Goal: Task Accomplishment & Management: Manage account settings

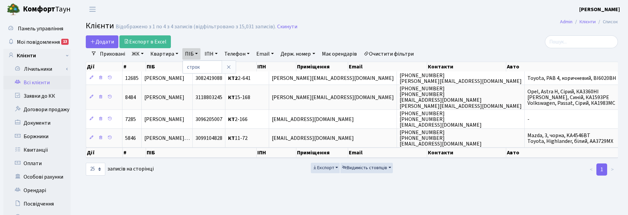
select select "25"
click at [222, 71] on link at bounding box center [229, 67] width 14 height 13
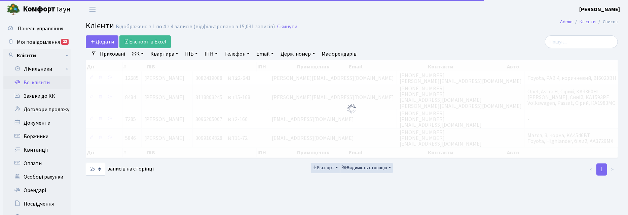
drag, startPoint x: 167, startPoint y: 52, endPoint x: 167, endPoint y: 58, distance: 5.7
click at [167, 53] on link "Квартира" at bounding box center [164, 53] width 33 height 11
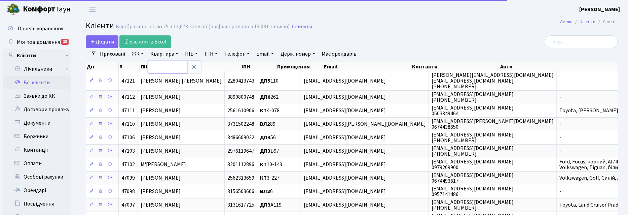
click at [163, 67] on input "text" at bounding box center [167, 67] width 39 height 13
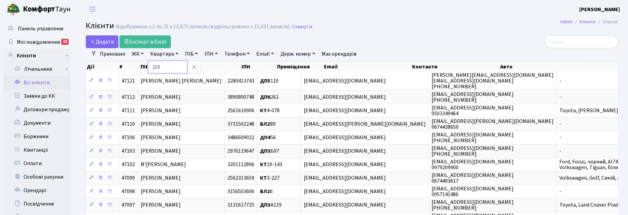
type input "219"
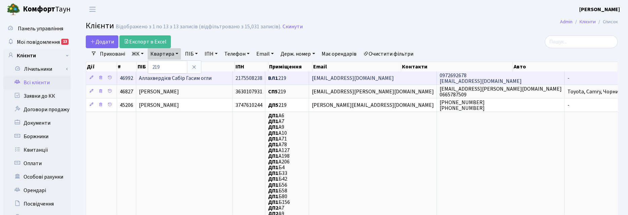
click at [189, 75] on span "Аллахвердієв Сабір Гасим огли" at bounding box center [175, 77] width 73 height 7
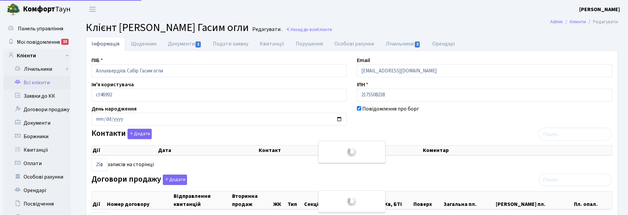
select select "25"
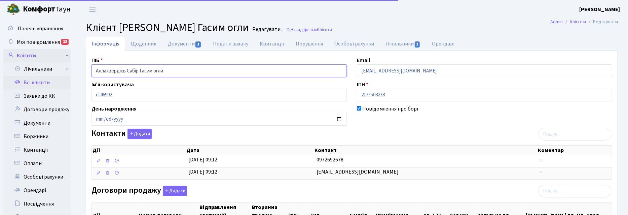
drag, startPoint x: 180, startPoint y: 73, endPoint x: 62, endPoint y: 61, distance: 119.3
click at [62, 61] on div "Панель управління Мої повідомлення 13 Клієнти Лічильники" at bounding box center [314, 205] width 628 height 375
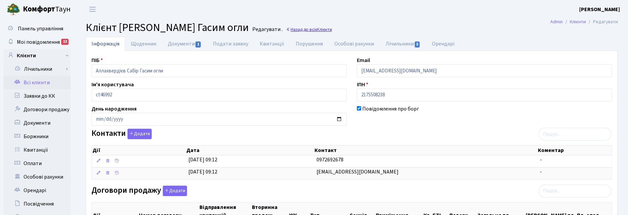
click at [326, 29] on link "Назад до всіх Клієнти" at bounding box center [309, 29] width 46 height 6
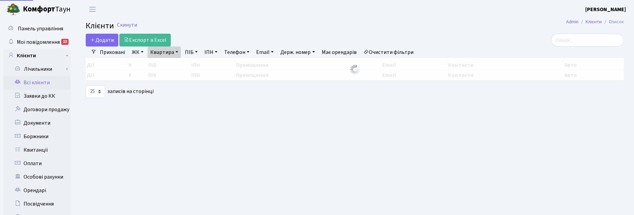
select select "25"
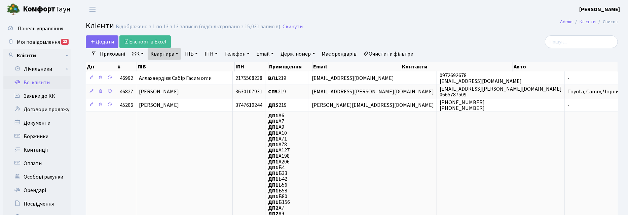
click at [177, 54] on link "Квартира" at bounding box center [164, 53] width 33 height 11
click at [165, 69] on input "219" at bounding box center [167, 67] width 39 height 13
type input "2"
type input "10-4"
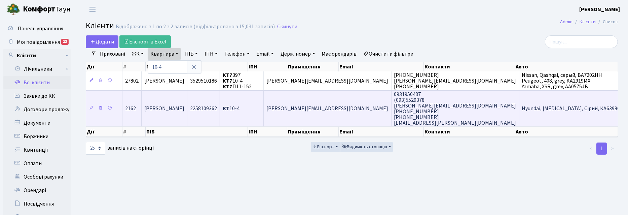
click at [186, 111] on td "Обловатна [PERSON_NAME]" at bounding box center [165, 108] width 46 height 36
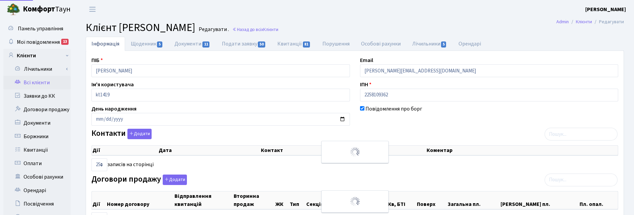
select select "25"
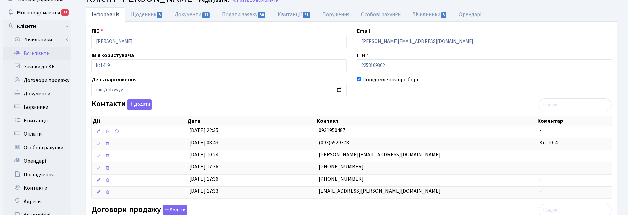
scroll to position [42, 0]
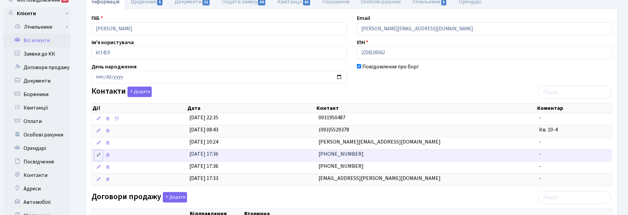
click at [99, 157] on icon at bounding box center [98, 154] width 5 height 5
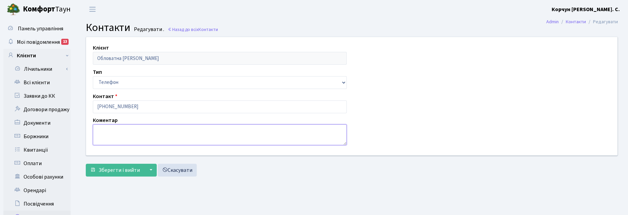
click at [101, 131] on textarea at bounding box center [220, 134] width 254 height 21
type textarea "сестра [PERSON_NAME]"
click at [115, 173] on span "Зберегти і вийти" at bounding box center [119, 169] width 41 height 7
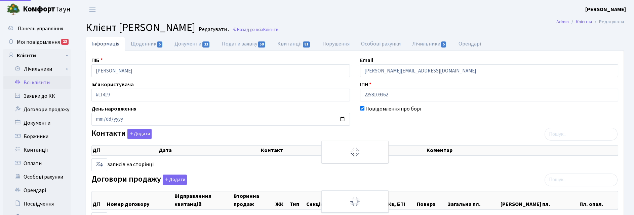
select select "25"
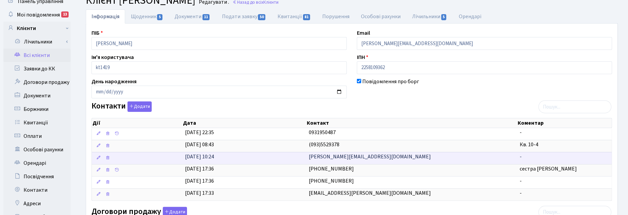
scroll to position [42, 0]
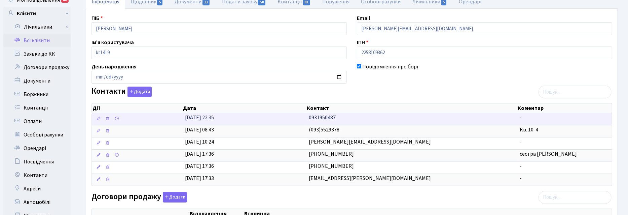
click at [337, 119] on td "0931950487" at bounding box center [411, 119] width 211 height 12
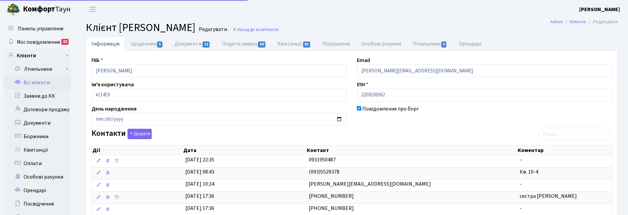
scroll to position [42, 0]
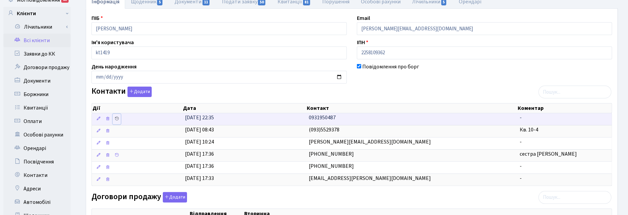
click at [117, 118] on icon at bounding box center [116, 118] width 5 height 5
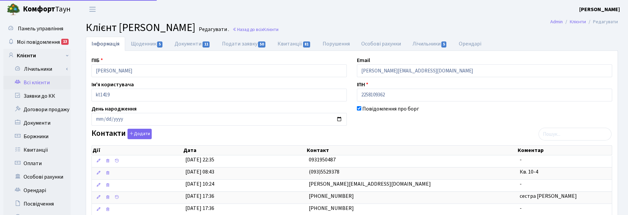
scroll to position [42, 0]
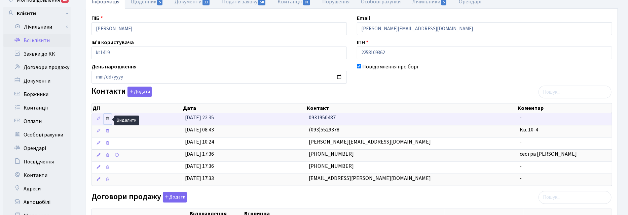
click at [107, 121] on icon at bounding box center [107, 118] width 5 height 5
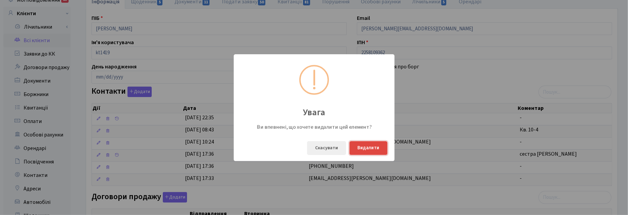
click at [376, 148] on button "Видалити" at bounding box center [368, 148] width 38 height 14
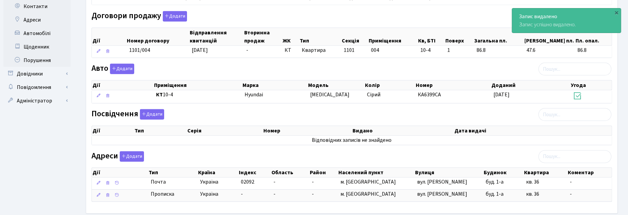
scroll to position [248, 0]
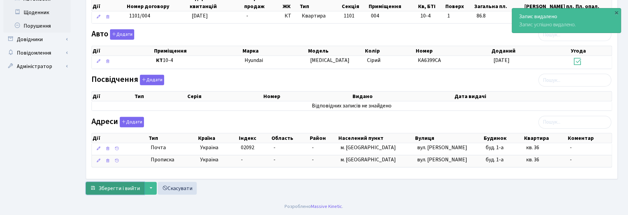
click at [121, 186] on span "Зберегти і вийти" at bounding box center [119, 187] width 41 height 7
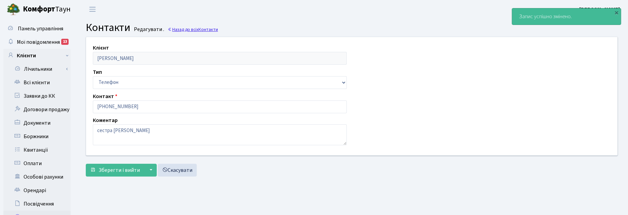
click at [198, 28] on link "Назад до всіх Контакти" at bounding box center [193, 29] width 50 height 6
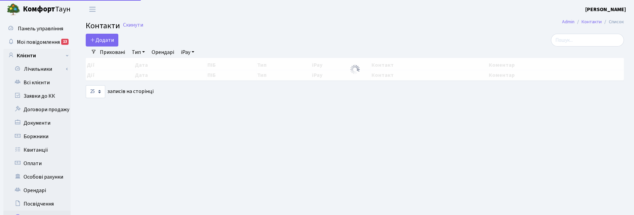
select select "25"
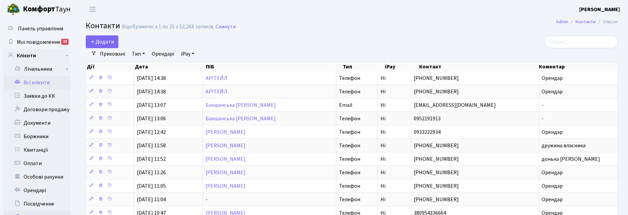
click at [36, 83] on link "Всі клієнти" at bounding box center [36, 82] width 67 height 13
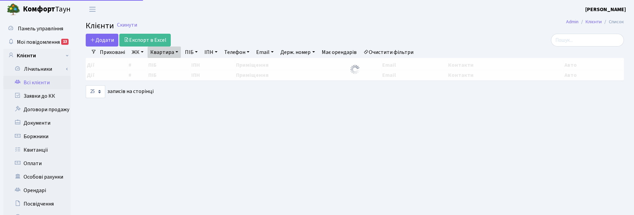
select select "25"
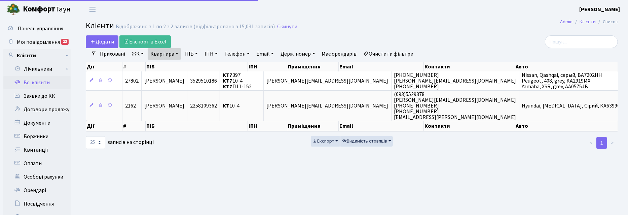
click at [175, 53] on link "Квартира" at bounding box center [164, 53] width 33 height 11
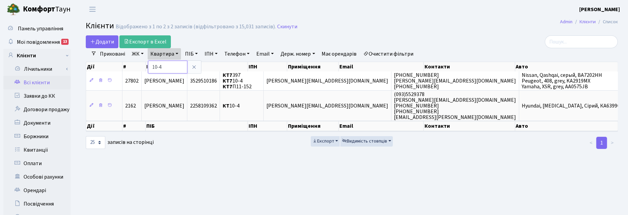
click at [171, 66] on input "10-4" at bounding box center [167, 67] width 39 height 13
type input "1"
type input "2-460"
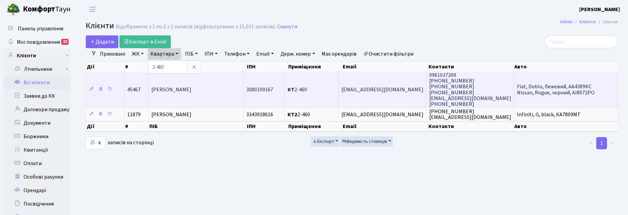
click at [164, 93] on td "[PERSON_NAME]" at bounding box center [196, 89] width 95 height 36
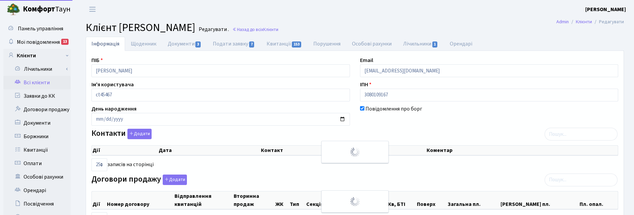
select select "25"
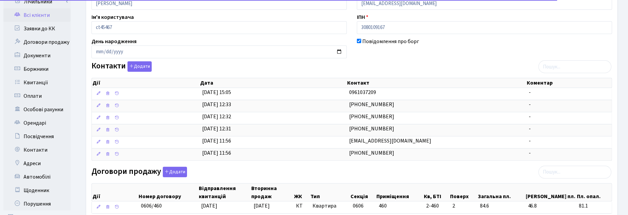
scroll to position [84, 0]
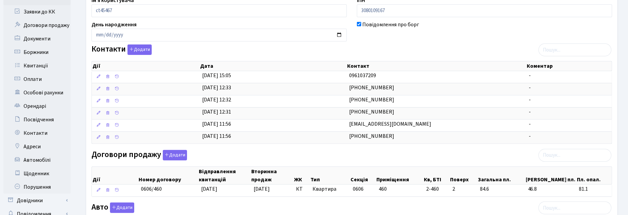
click at [404, 48] on div "Контакти Додати Дії Дата Контакт Коментар Дії Дата Контакт Коментар" at bounding box center [351, 95] width 531 height 102
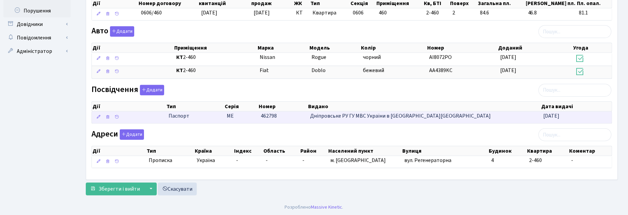
scroll to position [264, 0]
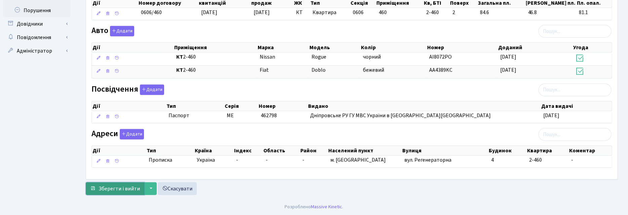
click at [109, 187] on span "Зберегти і вийти" at bounding box center [119, 188] width 41 height 7
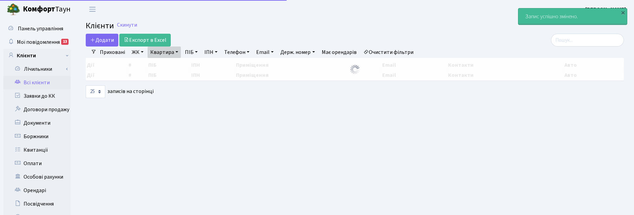
select select "25"
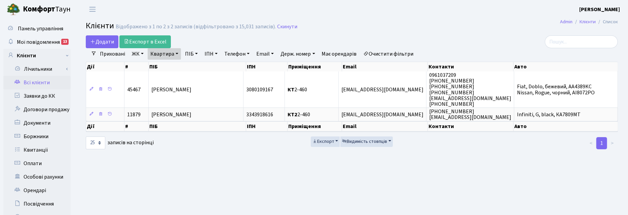
click at [398, 175] on main "Admin Клієнти Список Клієнти Відображено з 1 по 2 з 2 записів (відфільтровано з…" at bounding box center [352, 169] width 552 height 303
click at [175, 54] on link "Квартира" at bounding box center [164, 53] width 33 height 11
click at [173, 68] on input "2-460" at bounding box center [167, 67] width 39 height 13
type input "2"
type input "4-256"
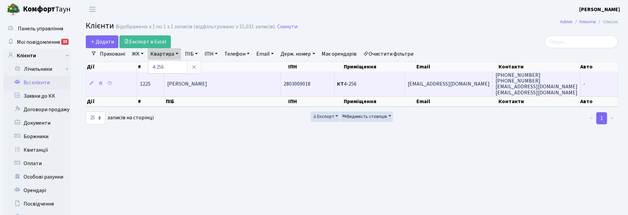
click at [207, 87] on td "Овечкін Дмитро Вікторович" at bounding box center [222, 83] width 116 height 24
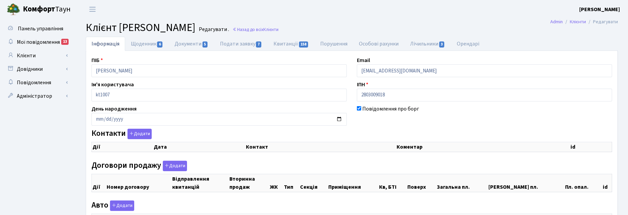
checkbox input "true"
select select "25"
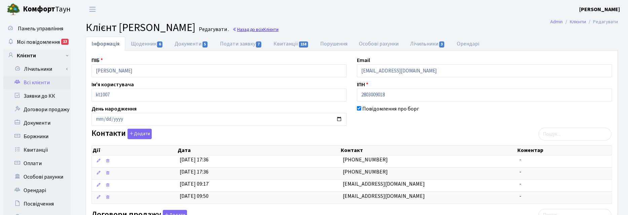
click at [278, 28] on link "Назад до всіх Клієнти" at bounding box center [255, 29] width 46 height 6
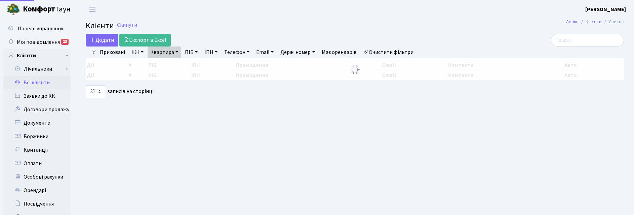
select select "25"
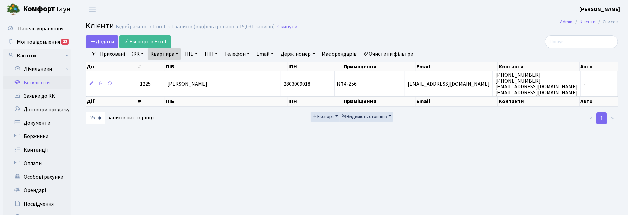
click at [174, 56] on link "Квартира" at bounding box center [164, 53] width 33 height 11
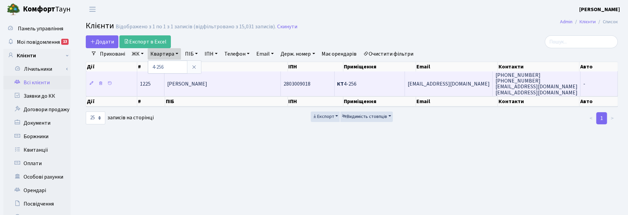
click at [199, 83] on span "[PERSON_NAME]" at bounding box center [187, 83] width 40 height 7
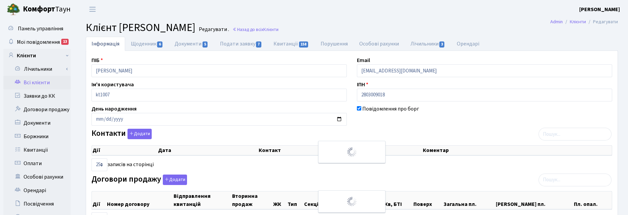
select select "25"
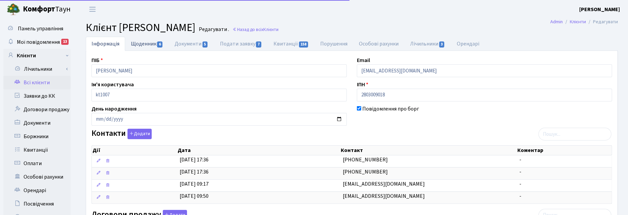
click at [147, 43] on link "Щоденник 6" at bounding box center [147, 44] width 44 height 14
select select "25"
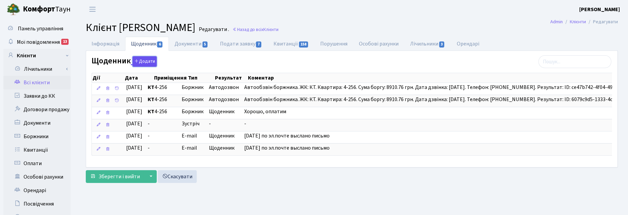
click at [149, 64] on button "Додати" at bounding box center [145, 61] width 24 height 10
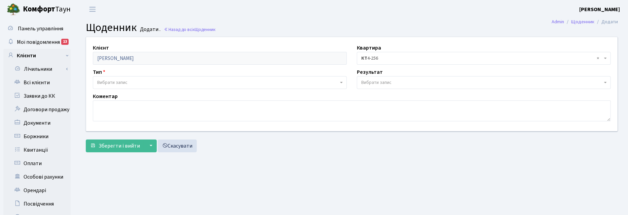
click at [114, 81] on span "Вибрати запис" at bounding box center [112, 82] width 30 height 7
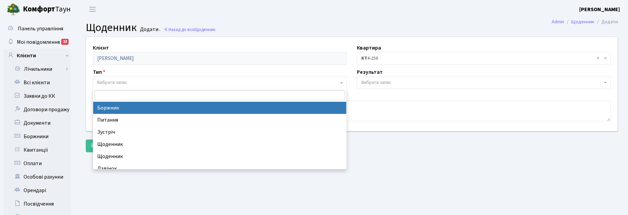
drag, startPoint x: 128, startPoint y: 106, endPoint x: 309, endPoint y: 85, distance: 182.2
select select "189"
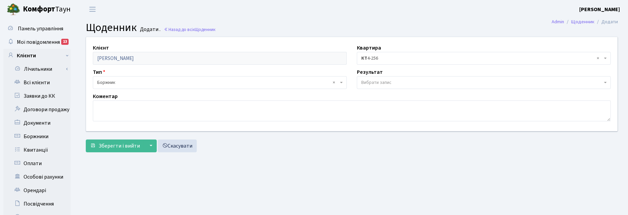
click at [369, 85] on span "Вибрати запис" at bounding box center [376, 82] width 30 height 7
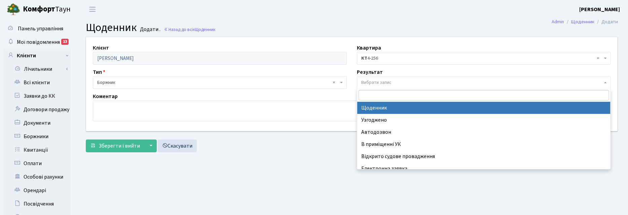
select select "14"
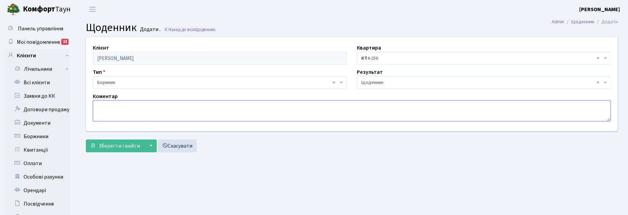
click at [155, 114] on textarea at bounding box center [352, 110] width 518 height 21
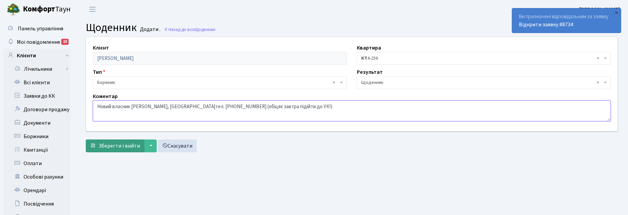
type textarea "Новий власник Авагян Ваге, к.тел. 067-184-02-00 (обіцяє завтра підійти до УК!)"
click at [115, 143] on span "Зберегти і вийти" at bounding box center [119, 145] width 41 height 7
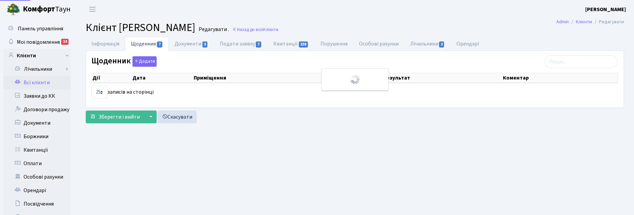
select select "25"
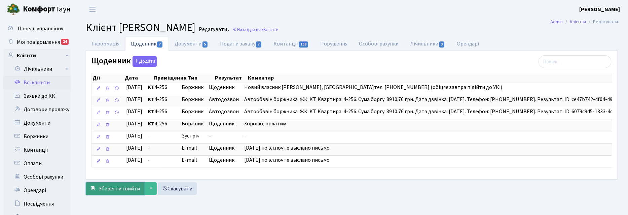
click at [122, 192] on span "Зберегти і вийти" at bounding box center [119, 188] width 41 height 7
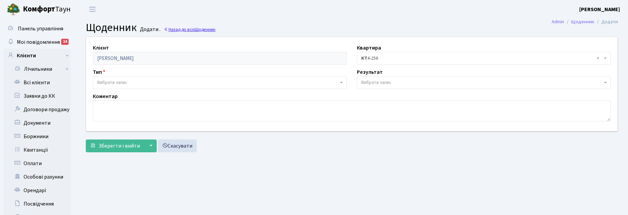
click at [202, 29] on span "Щоденник" at bounding box center [205, 29] width 21 height 6
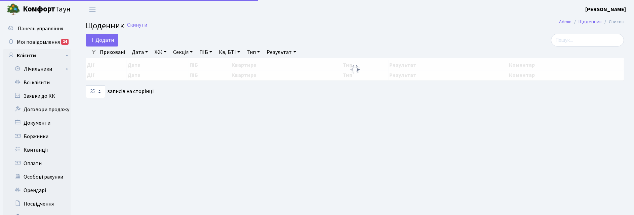
select select "25"
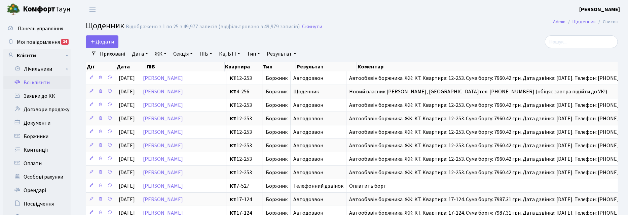
click at [37, 78] on link "Всі клієнти" at bounding box center [36, 82] width 67 height 13
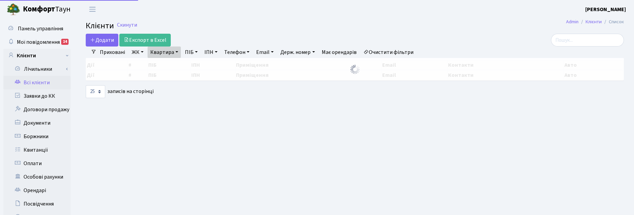
select select "25"
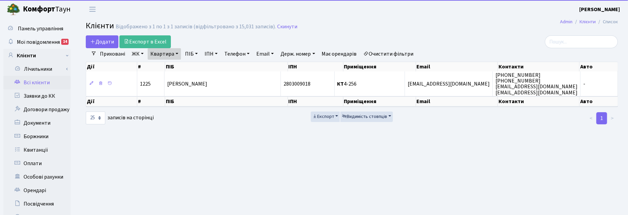
click at [168, 51] on link "Квартира" at bounding box center [164, 53] width 33 height 11
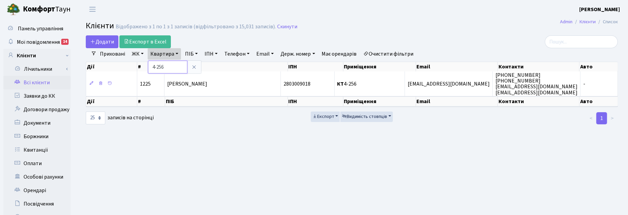
click at [166, 65] on input "4-256" at bounding box center [167, 67] width 39 height 13
type input "4"
type input "0"
type input "10-4"
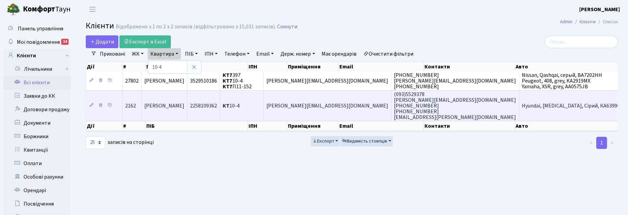
click at [182, 102] on span "[PERSON_NAME]" at bounding box center [164, 105] width 40 height 7
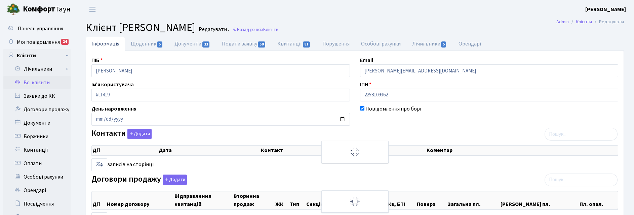
select select "25"
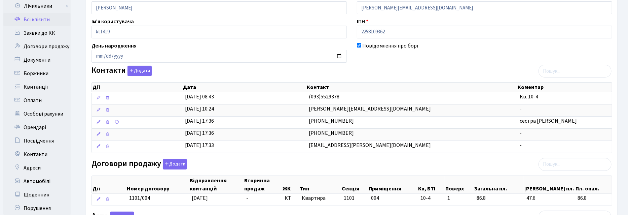
scroll to position [126, 0]
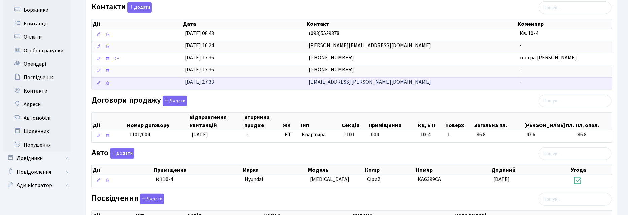
click at [346, 85] on span "oblovatnaya.elena@gmail.com" at bounding box center [370, 81] width 122 height 7
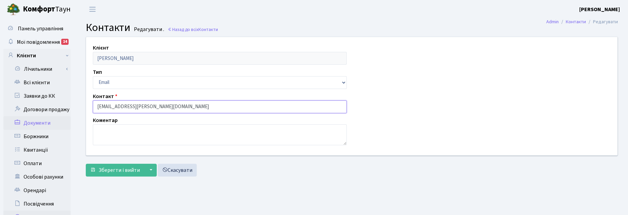
drag, startPoint x: 177, startPoint y: 104, endPoint x: 34, endPoint y: 120, distance: 143.4
click at [34, 120] on div "Панель управління Мої повідомлення 14 Клієнти Лічильники" at bounding box center [314, 169] width 628 height 303
click at [500, 187] on main "Admin Контакти Редагувати Контакти Редагувати . Назад до всіх Контакти Клієнт О…" at bounding box center [352, 169] width 552 height 303
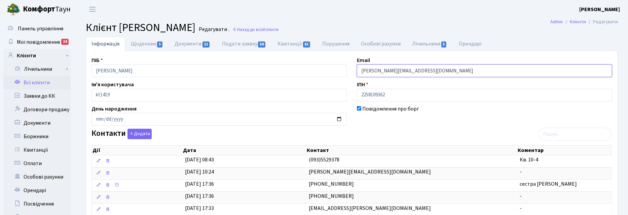
drag, startPoint x: 431, startPoint y: 70, endPoint x: 305, endPoint y: 79, distance: 126.2
click at [45, 40] on span "Мої повідомлення" at bounding box center [38, 41] width 43 height 7
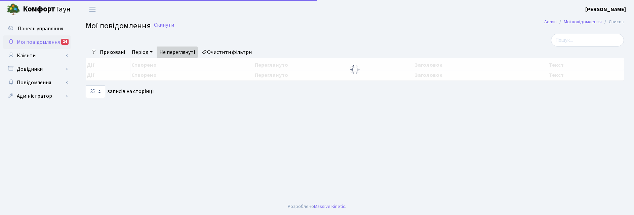
select select "25"
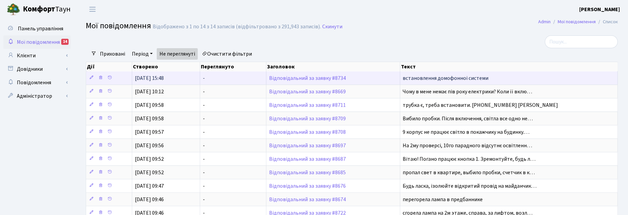
click at [310, 83] on td "Відповідальний за заявку #8734" at bounding box center [333, 77] width 134 height 13
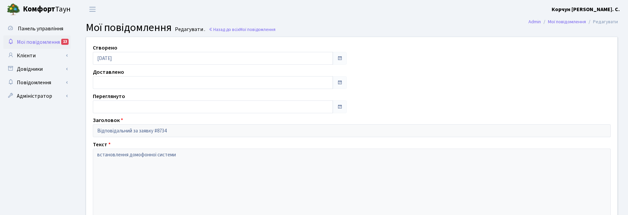
click at [28, 44] on span "Мої повідомлення" at bounding box center [38, 41] width 43 height 7
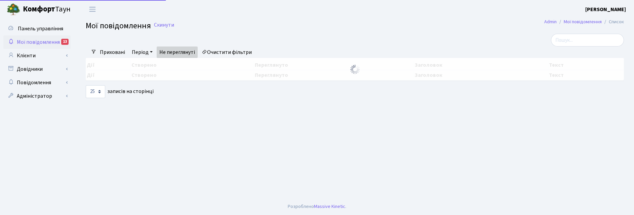
select select "25"
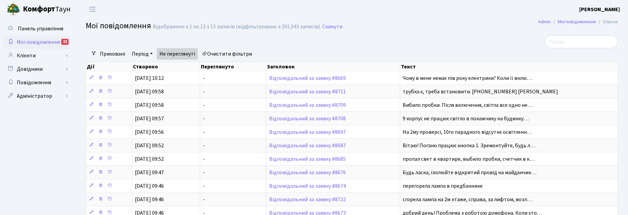
click at [392, 38] on div at bounding box center [262, 41] width 362 height 13
click at [37, 69] on link "Довідники" at bounding box center [36, 68] width 67 height 13
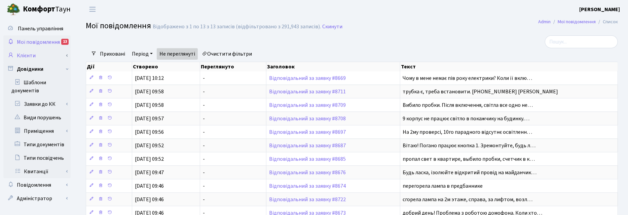
click at [36, 53] on link "Клієнти" at bounding box center [36, 55] width 67 height 13
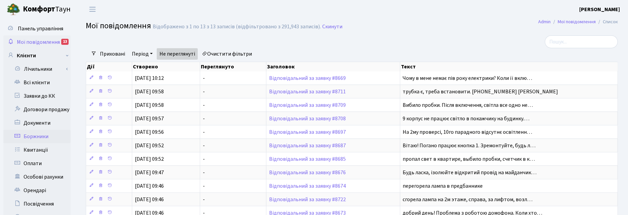
click at [39, 134] on link "Боржники" at bounding box center [36, 135] width 67 height 13
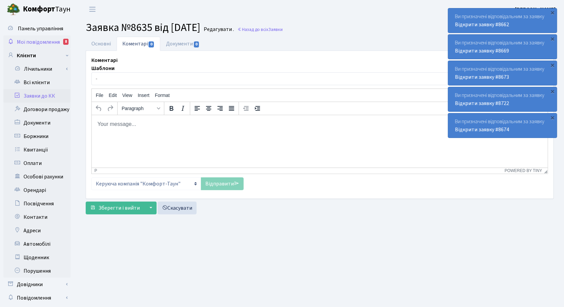
click at [31, 39] on span "Мої повідомлення" at bounding box center [38, 41] width 43 height 7
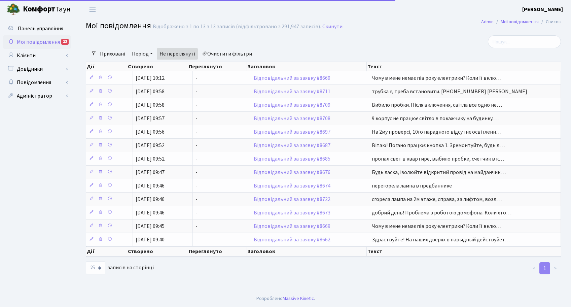
select select "25"
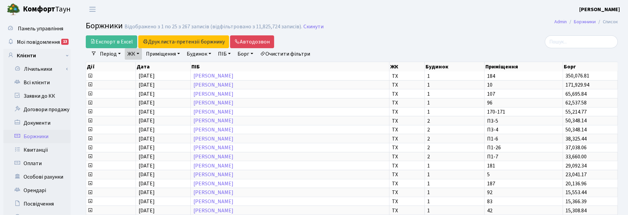
click at [138, 52] on link "ЖК" at bounding box center [133, 53] width 17 height 11
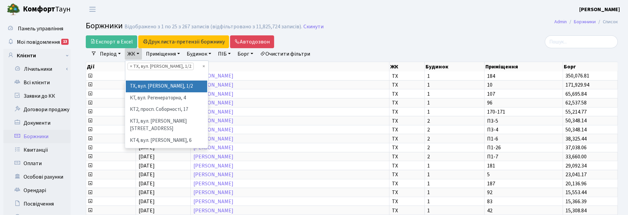
click at [130, 66] on li "× ТХ, вул. Ділова, 1/2" at bounding box center [160, 66] width 66 height 7
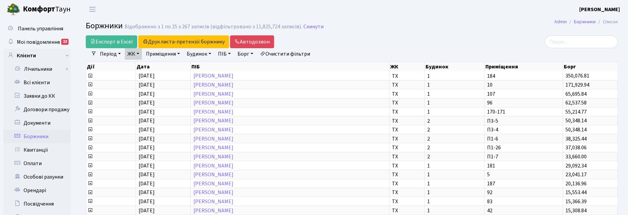
click at [137, 53] on link "ЖК" at bounding box center [133, 53] width 17 height 11
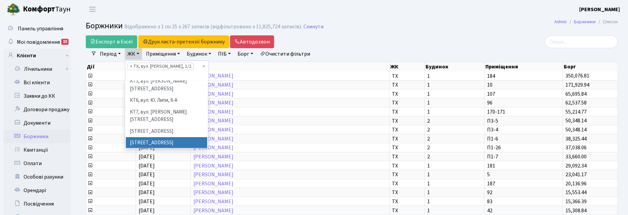
scroll to position [84, 0]
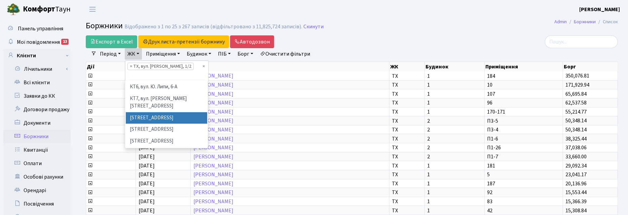
click at [140, 112] on li "[STREET_ADDRESS]" at bounding box center [166, 118] width 81 height 12
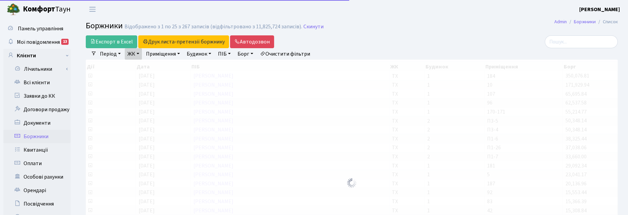
click at [139, 56] on link "ЖК" at bounding box center [133, 53] width 17 height 11
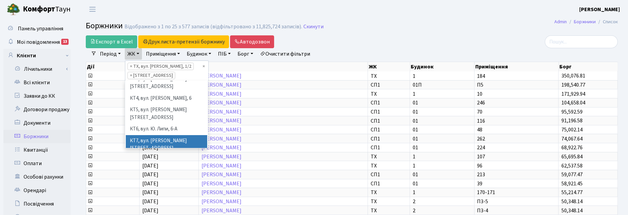
scroll to position [84, 0]
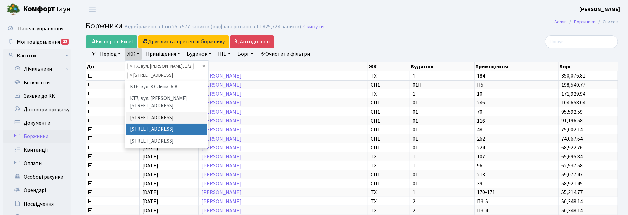
click at [139, 123] on li "СП2, Столичне шосе, 1А" at bounding box center [166, 129] width 81 height 12
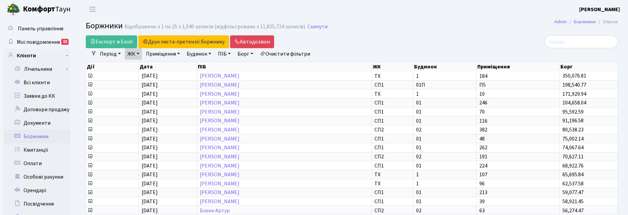
click at [140, 53] on link "ЖК" at bounding box center [133, 53] width 17 height 11
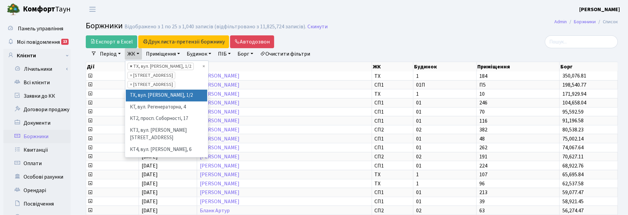
click at [130, 68] on span "×" at bounding box center [131, 66] width 2 height 7
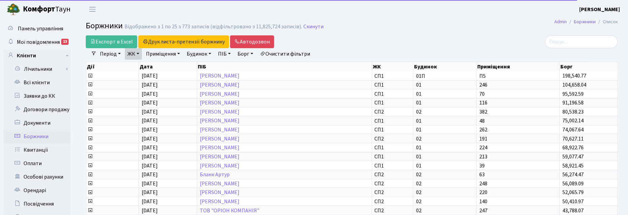
click at [139, 55] on link "ЖК" at bounding box center [133, 53] width 17 height 11
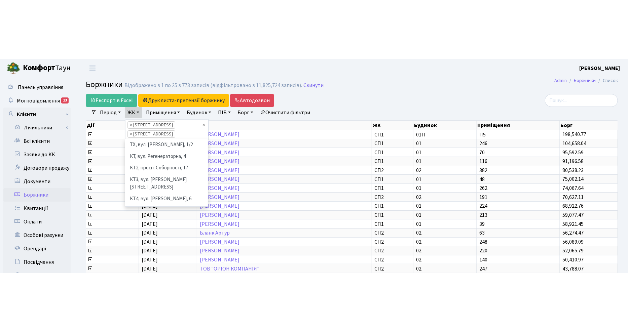
scroll to position [70, 0]
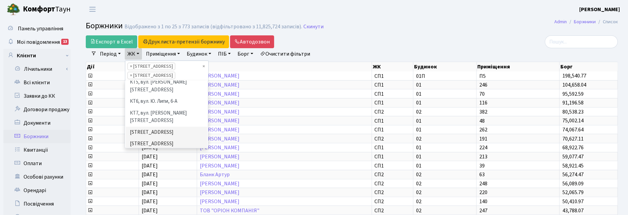
click at [142, 150] on li "СП3, Столичне шосе, 3" at bounding box center [166, 156] width 81 height 12
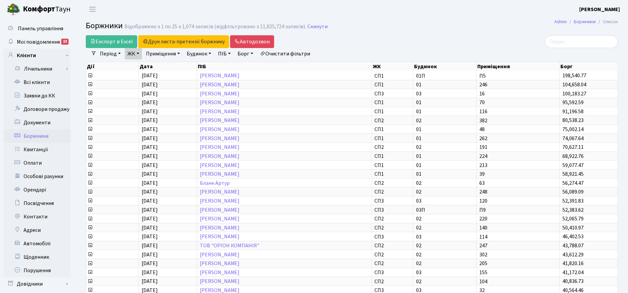
click at [482, 40] on div at bounding box center [532, 41] width 171 height 13
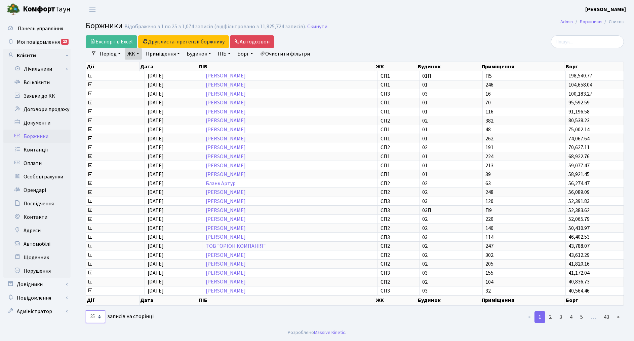
click at [99, 214] on select "10 25 50 100 250 500 1,000" at bounding box center [96, 316] width 20 height 13
select select "50"
click at [86, 214] on select "10 25 50 100 250 500 1,000" at bounding box center [96, 316] width 20 height 13
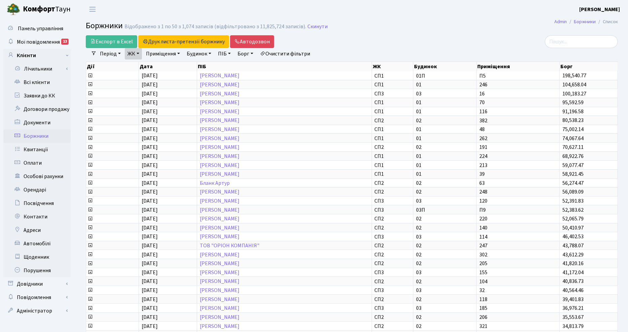
click at [626, 98] on div "Експорт в Excel Друк листа-претензії боржнику ЖК КТ ЦП ТХ КТ2 КТ3 КТ4 КТ5 КТ6 К…" at bounding box center [352, 291] width 552 height 512
click at [135, 53] on link "ЖК" at bounding box center [133, 53] width 17 height 11
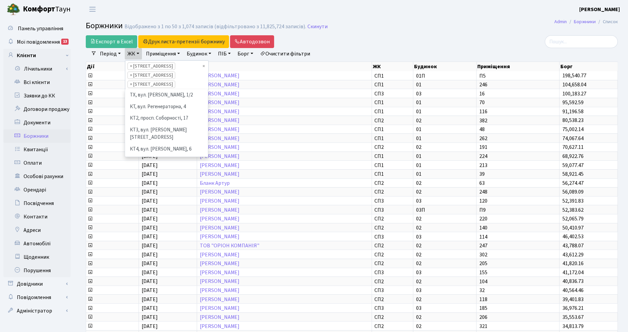
scroll to position [70, 0]
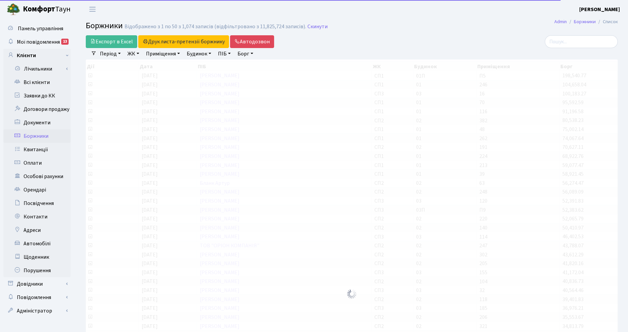
click at [136, 52] on link "ЖК" at bounding box center [133, 53] width 17 height 11
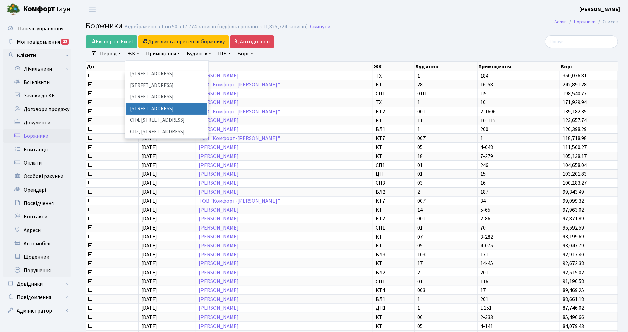
scroll to position [126, 0]
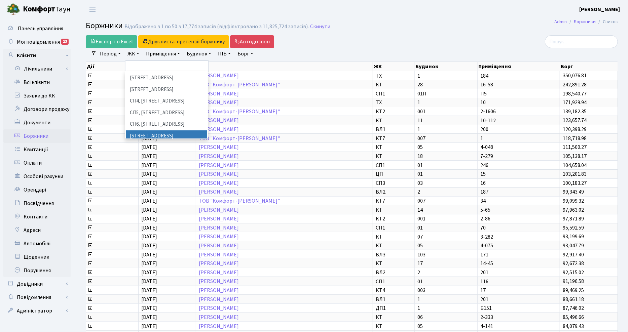
click at [147, 131] on li "ВЛ1, Ужгородський пров., 4/1" at bounding box center [166, 137] width 81 height 12
select select "316"
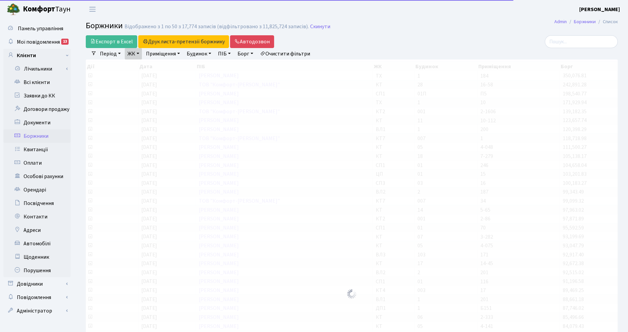
click at [138, 52] on link "ЖК" at bounding box center [133, 53] width 17 height 11
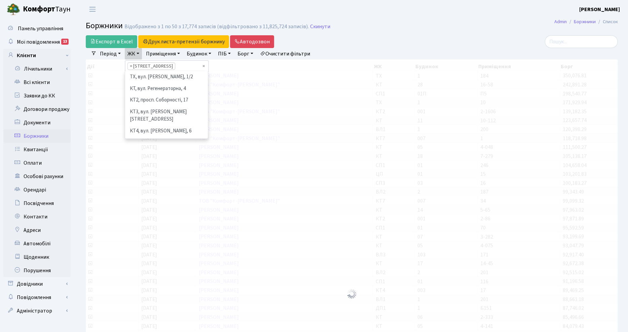
scroll to position [151, 0]
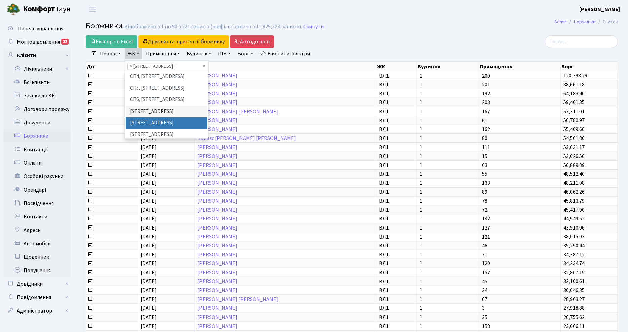
click at [141, 117] on li "[STREET_ADDRESS]" at bounding box center [166, 123] width 81 height 12
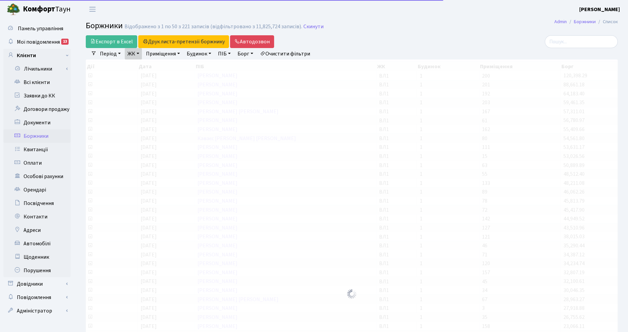
click at [139, 53] on link "ЖК" at bounding box center [133, 53] width 17 height 11
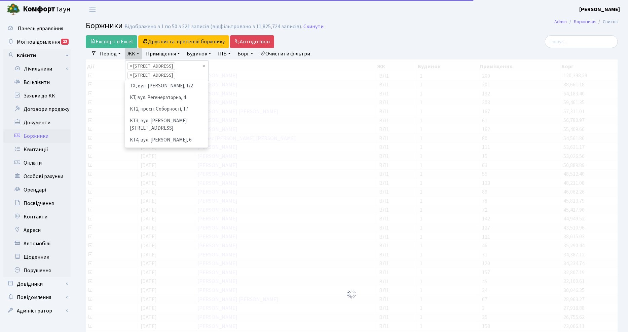
scroll to position [162, 0]
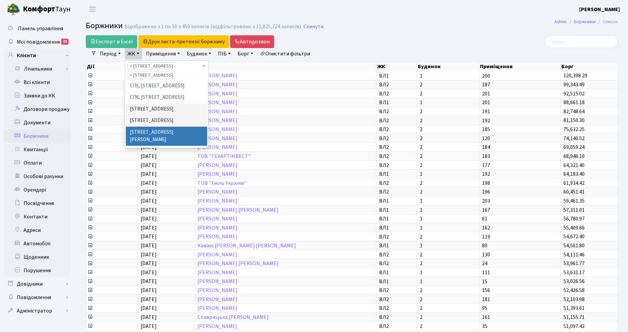
click at [147, 127] on li "[STREET_ADDRESS][PERSON_NAME]" at bounding box center [166, 136] width 81 height 19
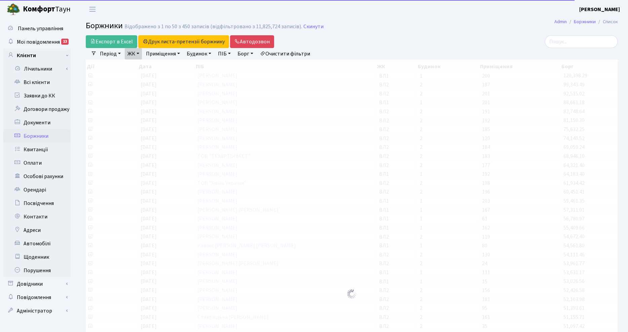
click at [138, 53] on link "ЖК" at bounding box center [133, 53] width 17 height 11
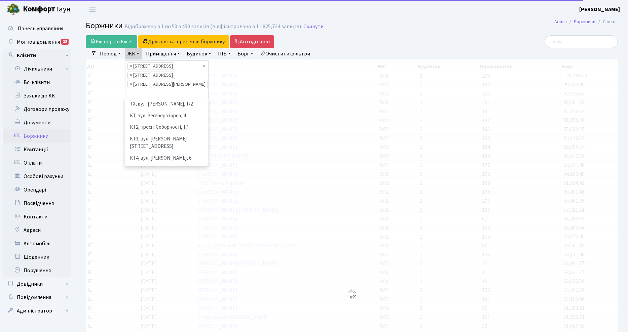
scroll to position [139, 0]
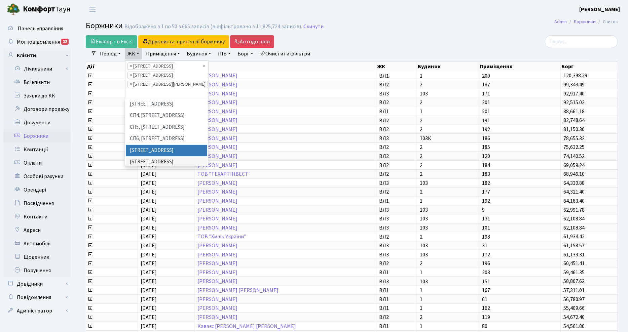
click at [379, 30] on h2 "Боржники Відображено з 1 по 50 з 665 записів (відфільтровано з 11,825,724 запис…" at bounding box center [352, 26] width 532 height 11
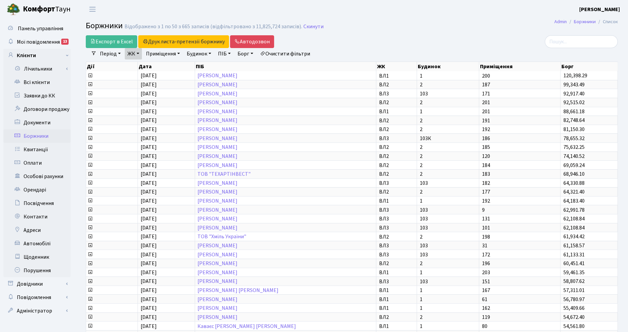
click at [623, 73] on div "Експорт в Excel Друк листа-претензії боржнику ЖК КТ ЦП ТХ КТ2 КТ3 КТ4 КТ5 КТ6 К…" at bounding box center [352, 291] width 552 height 512
click at [140, 55] on link "ЖК" at bounding box center [133, 53] width 17 height 11
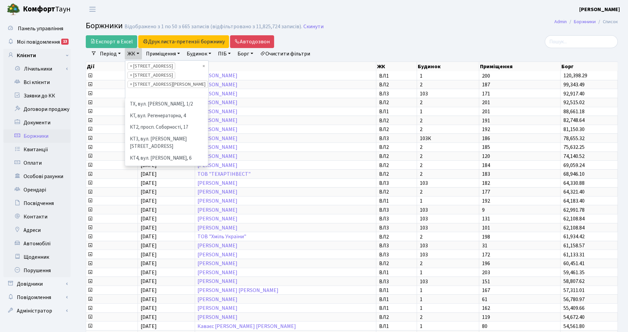
scroll to position [151, 0]
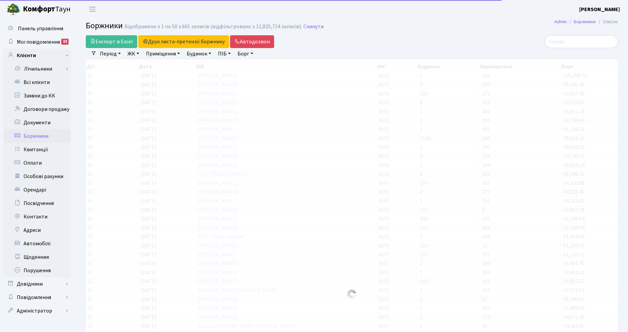
click at [137, 53] on link "ЖК" at bounding box center [133, 53] width 17 height 11
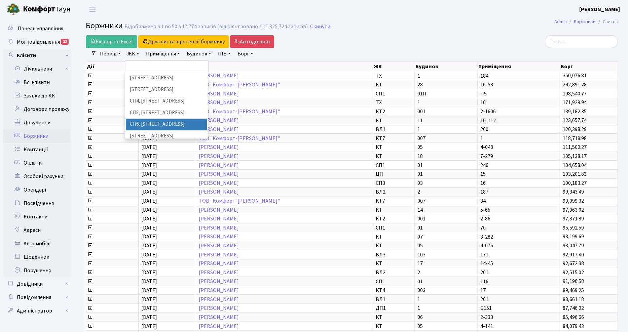
scroll to position [168, 0]
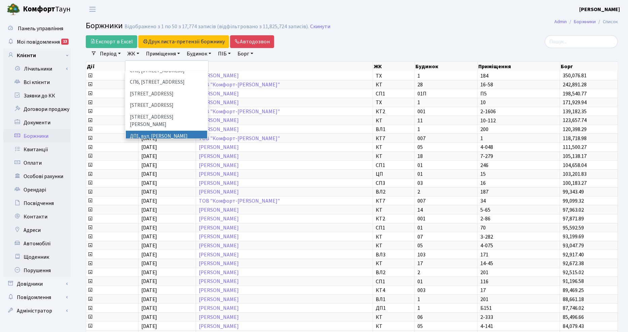
click at [147, 131] on li "ДП1, вул. [PERSON_NAME][STREET_ADDRESS]" at bounding box center [166, 140] width 81 height 19
select select "310"
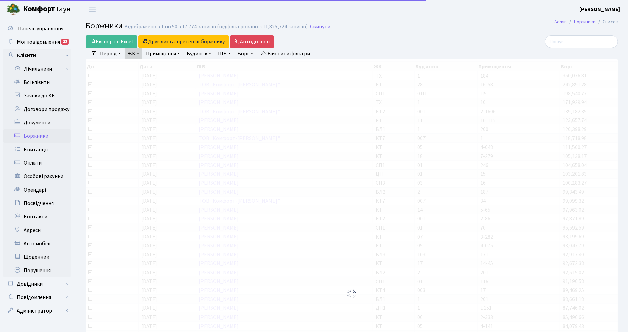
click at [137, 54] on link "ЖК" at bounding box center [133, 53] width 17 height 11
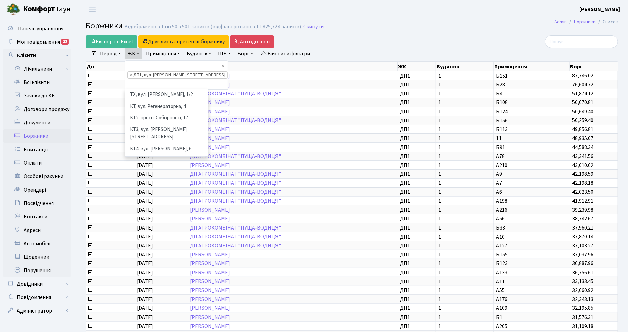
scroll to position [186, 0]
click at [138, 150] on li "ДП2, вул. [PERSON_NAME][STREET_ADDRESS]" at bounding box center [166, 159] width 81 height 19
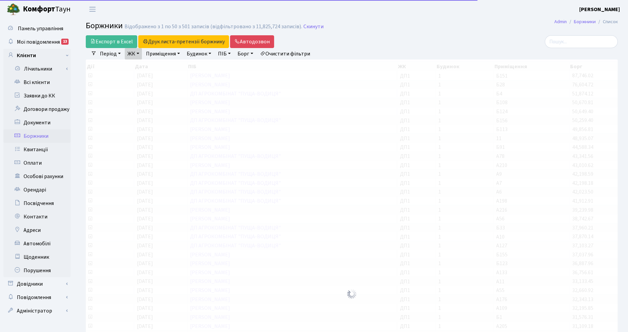
click at [136, 53] on link "ЖК" at bounding box center [133, 53] width 17 height 11
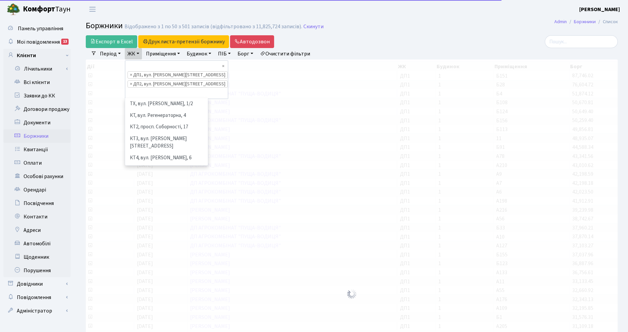
scroll to position [197, 0]
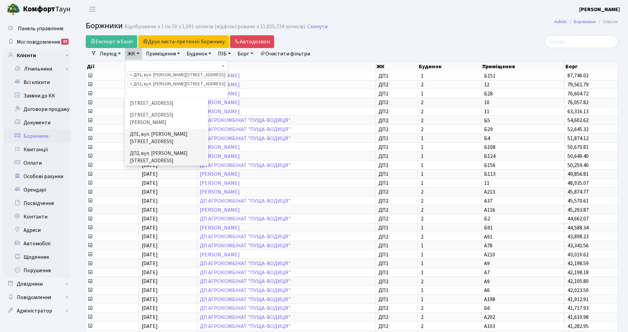
click at [143, 167] on li "ДП3, вул. [PERSON_NAME][STREET_ADDRESS]" at bounding box center [166, 176] width 81 height 19
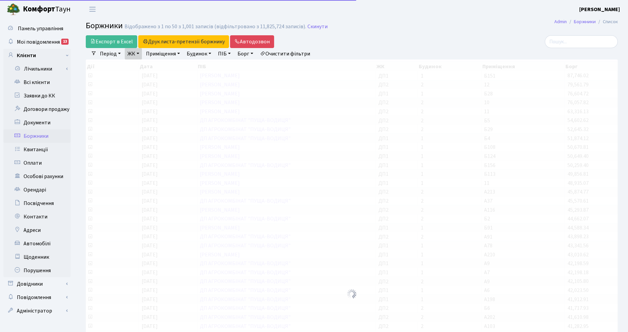
click at [139, 54] on link "ЖК" at bounding box center [133, 53] width 17 height 11
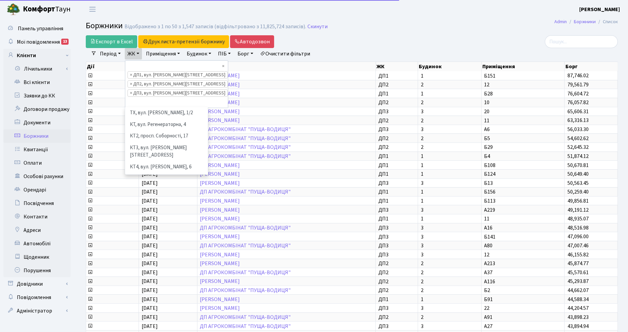
scroll to position [174, 0]
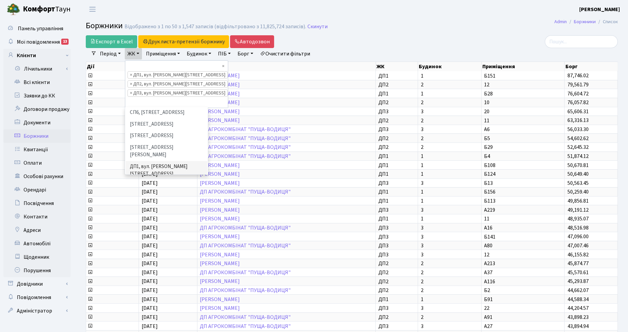
click at [146, 199] on li "ДП3, вул. [PERSON_NAME][STREET_ADDRESS]" at bounding box center [166, 208] width 81 height 19
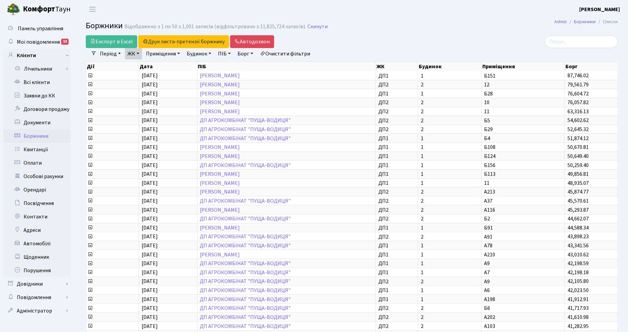
click at [382, 49] on div "Період 06.10.2025 - 06.10.2025 ЖК ТХ, вул. Ділова, 1/2 КТ, вул. Регенераторна, …" at bounding box center [355, 53] width 516 height 11
click at [625, 73] on div "Експорт в Excel Друк листа-претензії боржнику ЖК КТ ЦП ТХ КТ2 КТ3 КТ4 КТ5 КТ6 К…" at bounding box center [352, 291] width 552 height 512
click at [36, 82] on link "Всі клієнти" at bounding box center [36, 82] width 67 height 13
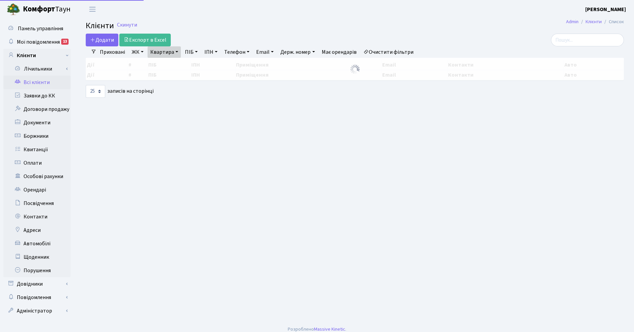
select select "25"
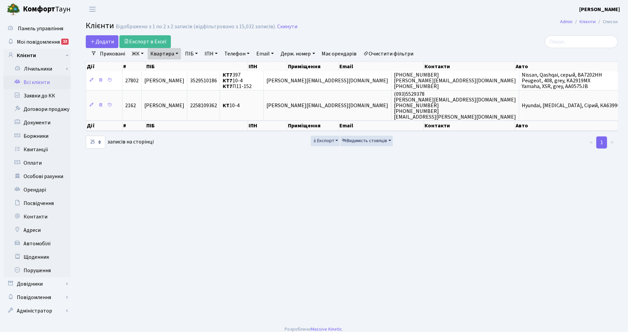
click at [41, 81] on link "Всі клієнти" at bounding box center [36, 82] width 67 height 13
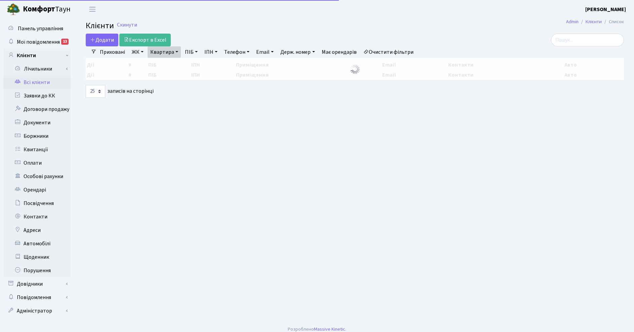
select select "25"
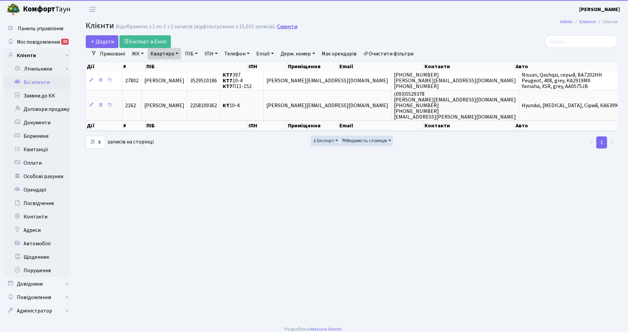
click at [282, 26] on link "Скинути" at bounding box center [287, 27] width 20 height 6
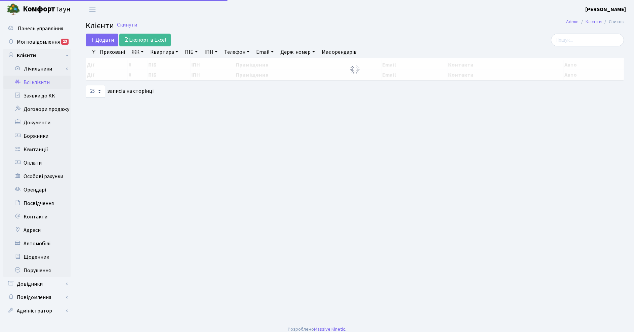
select select "25"
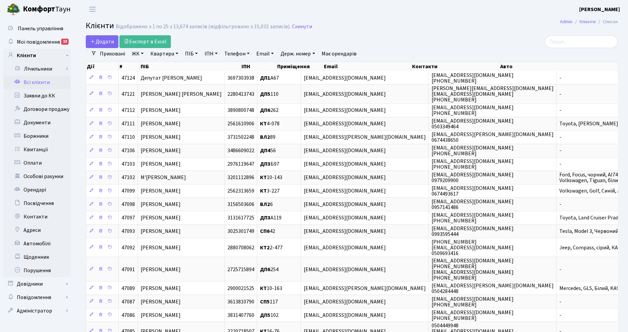
click at [233, 54] on link "Телефон" at bounding box center [237, 53] width 31 height 11
drag, startPoint x: 235, startPoint y: 67, endPoint x: 232, endPoint y: 65, distance: 3.8
click at [234, 67] on input "text" at bounding box center [241, 67] width 39 height 13
type input "0674478077"
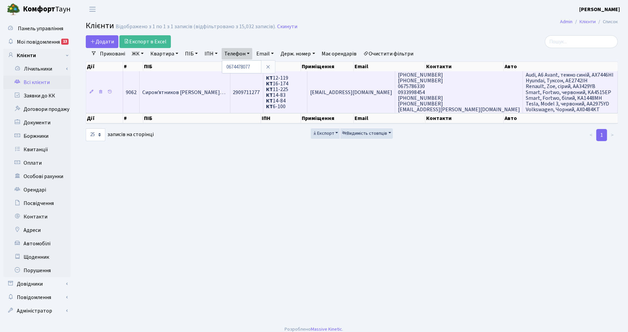
click at [201, 100] on td "Сиром'ятников Валерій Валерійови…" at bounding box center [185, 92] width 90 height 42
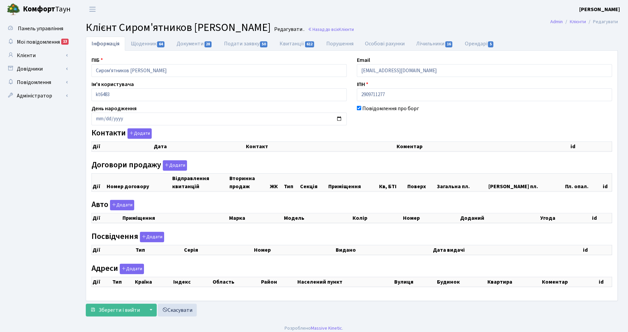
checkbox input "true"
select select "25"
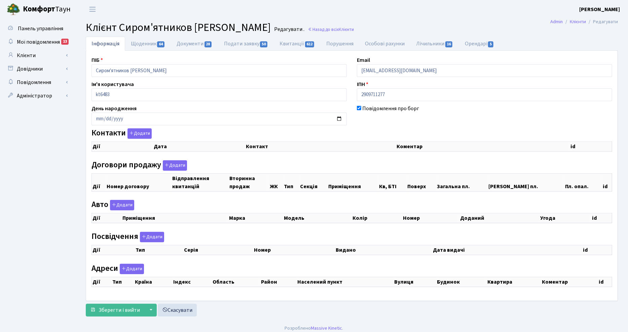
select select "25"
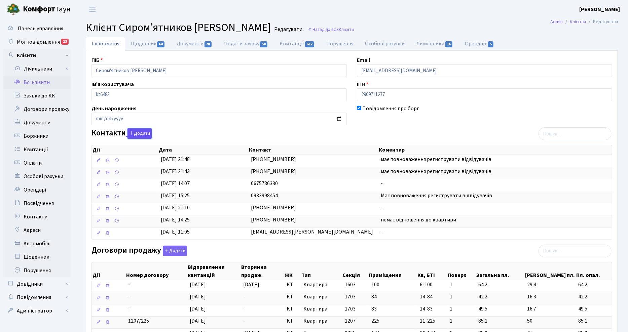
click at [141, 133] on button "Додати" at bounding box center [139, 133] width 24 height 10
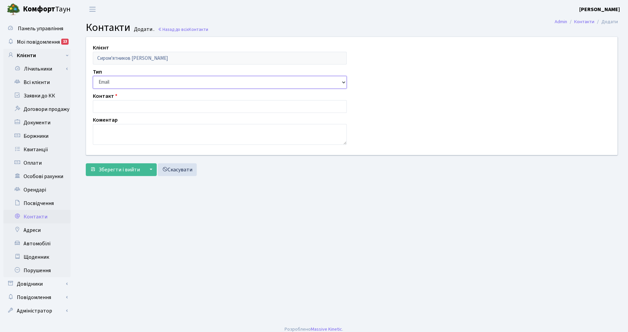
click at [113, 81] on select "Email Телефон" at bounding box center [220, 82] width 254 height 13
select select "1"
click at [93, 76] on select "Email Телефон" at bounding box center [220, 82] width 254 height 13
click at [107, 107] on input "text" at bounding box center [220, 106] width 254 height 13
type input "093-399-84-54"
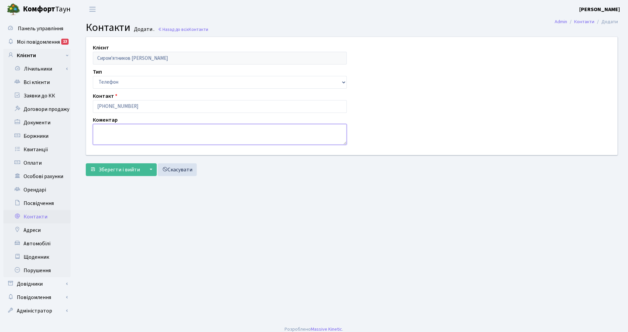
click at [97, 137] on textarea at bounding box center [220, 134] width 254 height 21
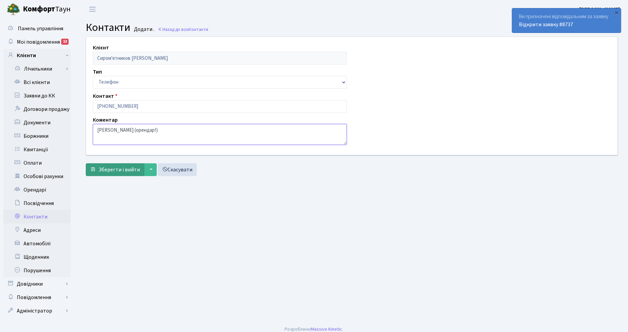
type textarea "Аліса (орендар!)"
click at [125, 169] on span "Зберегти і вийти" at bounding box center [119, 169] width 41 height 7
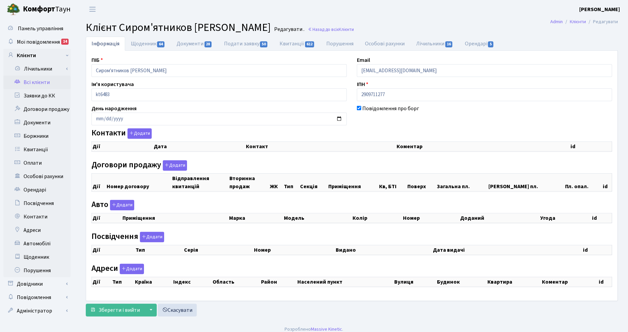
checkbox input "true"
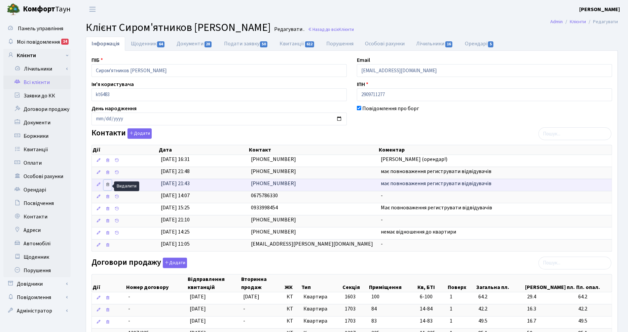
click at [109, 187] on icon at bounding box center [107, 184] width 5 height 5
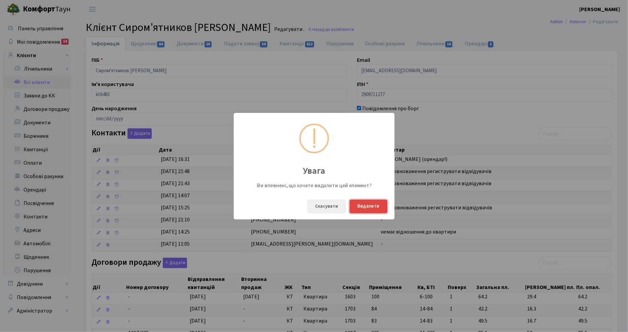
click at [367, 208] on button "Видалити" at bounding box center [368, 207] width 38 height 14
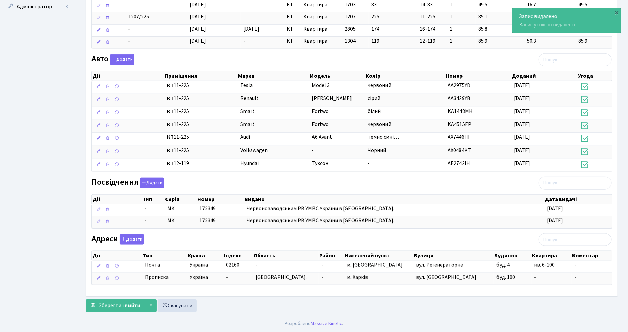
scroll to position [310, 0]
click at [123, 307] on span "Зберегти і вийти" at bounding box center [119, 305] width 41 height 7
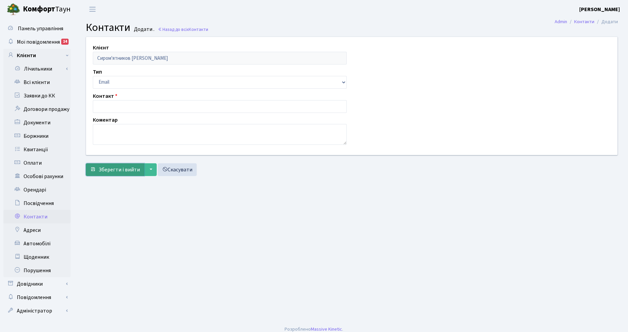
click at [119, 170] on span "Зберегти і вийти" at bounding box center [119, 169] width 41 height 7
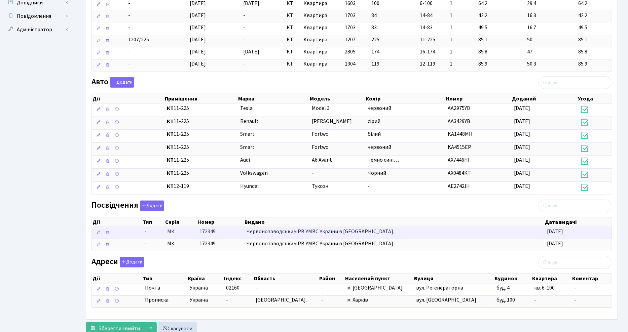
scroll to position [310, 0]
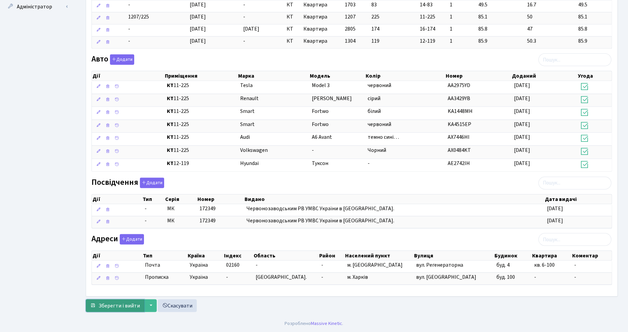
click at [125, 301] on button "Зберегти і вийти" at bounding box center [115, 306] width 59 height 13
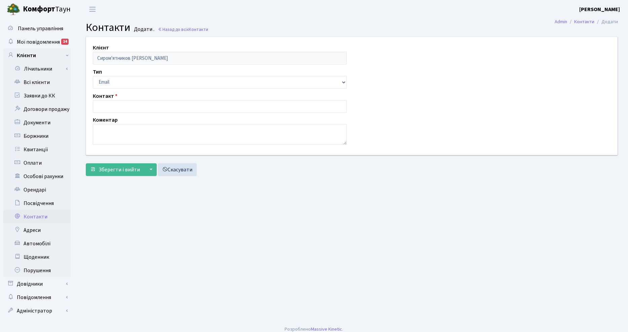
click at [437, 210] on main "Admin Контакти Додати Контакти Додати . Назад до всіх Контакти Клієнт Сиром'ятн…" at bounding box center [352, 169] width 552 height 303
click at [33, 151] on link "Квитанції" at bounding box center [36, 149] width 67 height 13
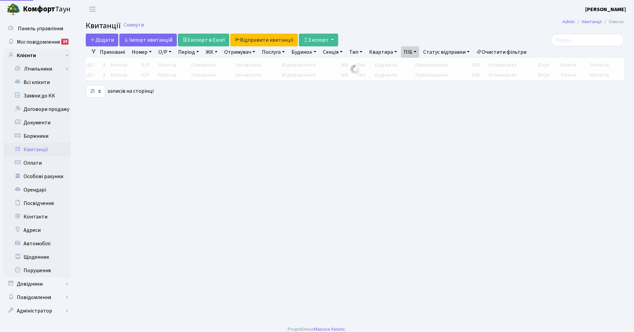
select select "25"
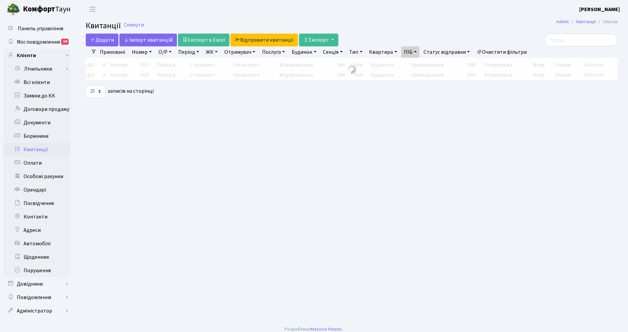
click at [512, 51] on link "Очистити фільтри" at bounding box center [501, 51] width 55 height 11
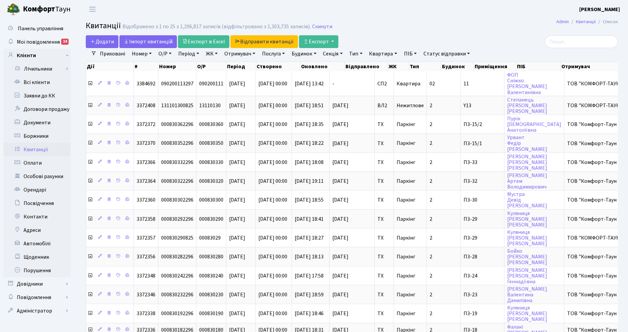
click at [212, 54] on link "ЖК" at bounding box center [211, 53] width 17 height 11
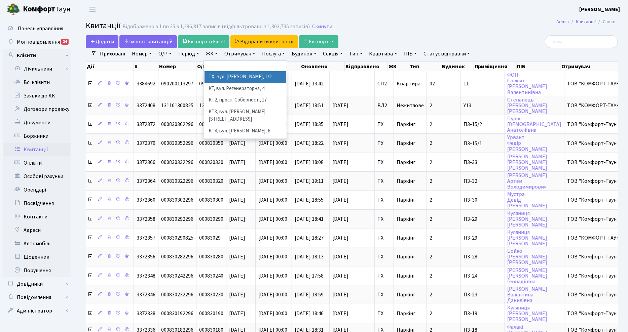
click at [219, 74] on li "ТХ, вул. Ділова, 1/2" at bounding box center [244, 77] width 81 height 12
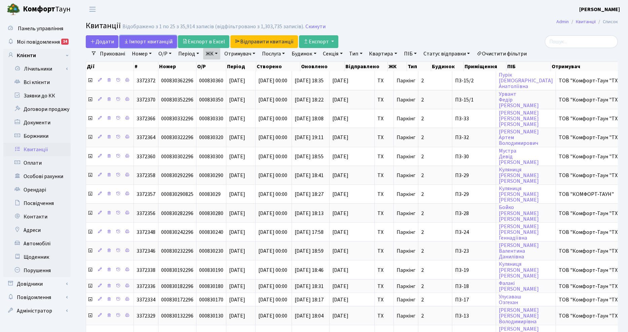
drag, startPoint x: 135, startPoint y: 42, endPoint x: 357, endPoint y: 40, distance: 222.0
click at [136, 43] on link "Iмпорт квитанцій" at bounding box center [148, 41] width 58 height 13
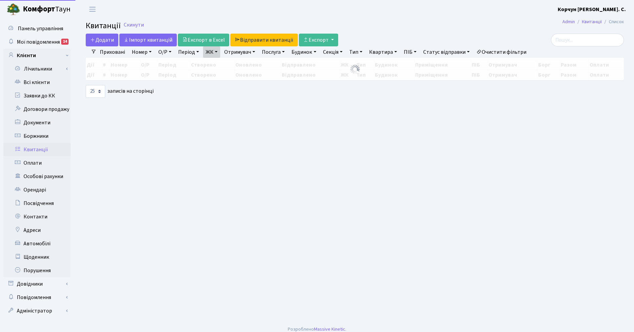
select select "25"
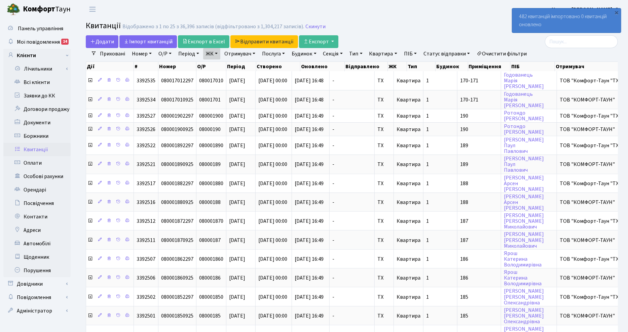
click at [624, 198] on div "Додати Iмпорт квитанцій Експорт в Excel Відправити квитанції Експорт Фільтри Пр…" at bounding box center [352, 298] width 552 height 527
click at [625, 301] on div "Додати Iмпорт квитанцій Експорт в Excel Відправити квитанції Експорт Фільтри Пр…" at bounding box center [352, 298] width 552 height 527
click at [381, 26] on h2 "Квитанції Відображено з 1 по 25 з 36,396 записів (відфільтровано з 1,304,217 за…" at bounding box center [352, 26] width 532 height 11
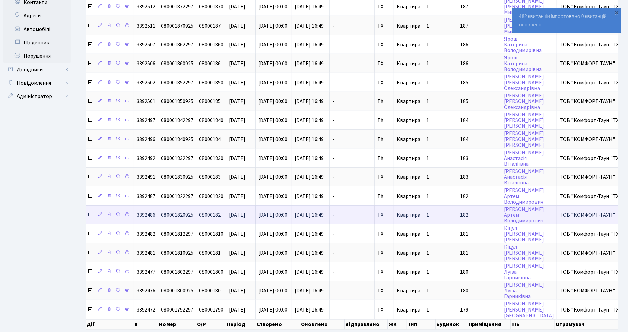
scroll to position [244, 0]
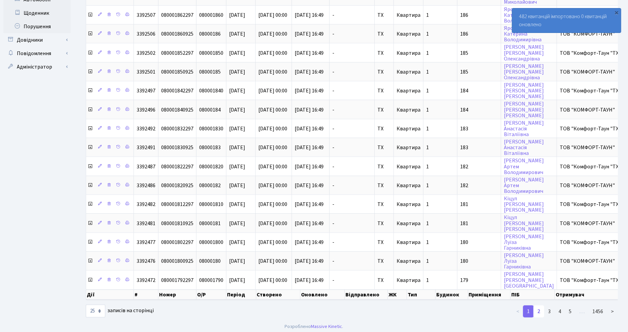
click at [540, 310] on link "2" at bounding box center [538, 312] width 11 height 12
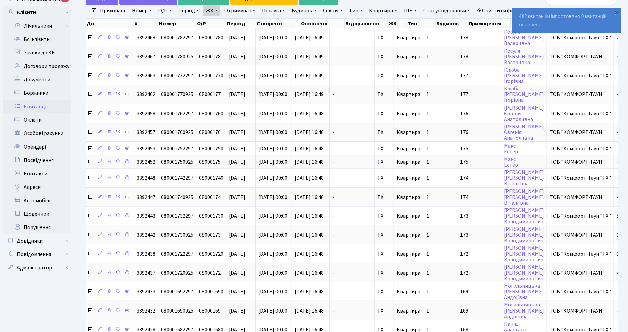
scroll to position [0, 0]
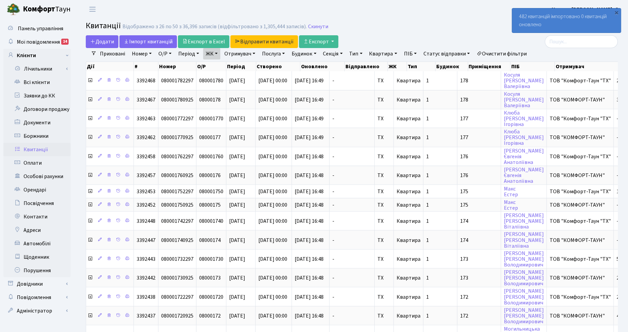
click at [216, 56] on link "ЖК" at bounding box center [211, 53] width 17 height 11
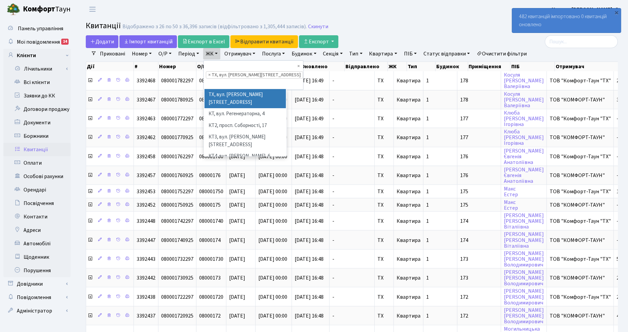
click at [216, 56] on link "ЖК" at bounding box center [211, 53] width 17 height 11
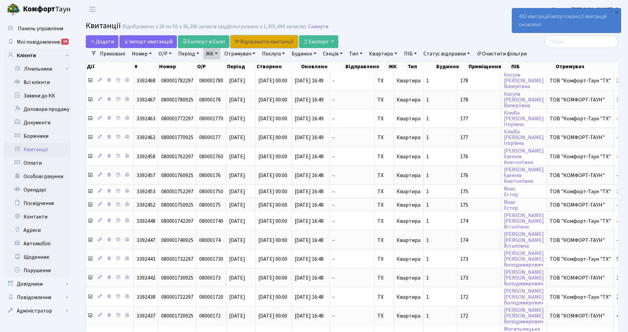
click at [271, 40] on link "Відправити квитанції" at bounding box center [264, 41] width 68 height 13
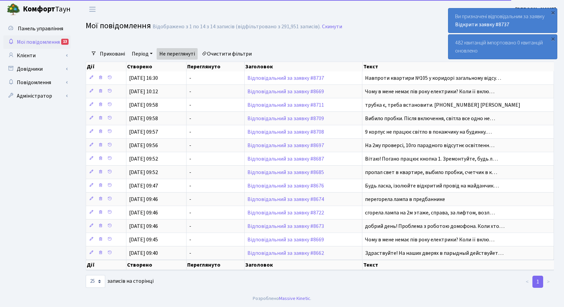
select select "25"
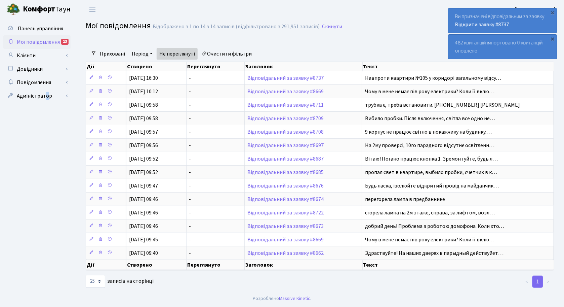
click at [45, 153] on ul "Панель управління Мої повідомлення 13 Клієнти Лічильники Показання" at bounding box center [36, 154] width 67 height 265
click at [390, 32] on h2 "Мої повідомлення Відображено з 1 по 14 з 14 записів (відфільтровано з 291,951 з…" at bounding box center [320, 26] width 469 height 11
click at [379, 29] on h2 "Мої повідомлення Відображено з 1 по 14 з 14 записів (відфільтровано з 291,951 з…" at bounding box center [320, 26] width 469 height 11
drag, startPoint x: 404, startPoint y: 289, endPoint x: 405, endPoint y: 284, distance: 4.5
click at [404, 288] on div "< 1 >" at bounding box center [479, 281] width 159 height 13
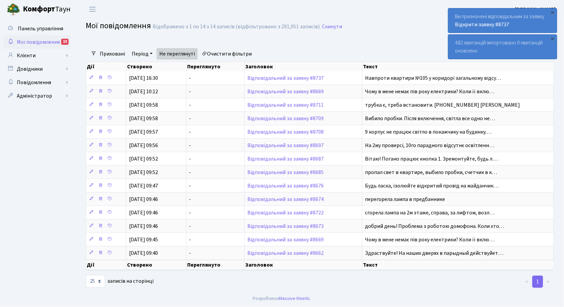
click at [356, 27] on h2 "Мої повідомлення Відображено з 1 по 14 з 14 записів (відфільтровано з 291,951 з…" at bounding box center [320, 26] width 469 height 11
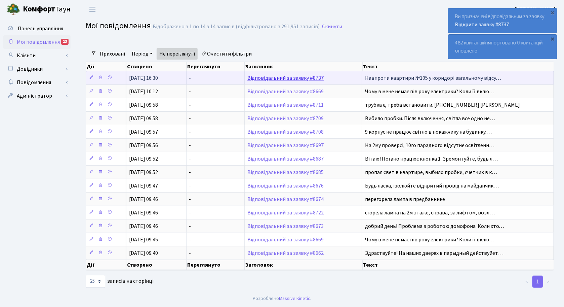
click at [273, 76] on link "Відповідальний за заявку #8737" at bounding box center [286, 77] width 77 height 7
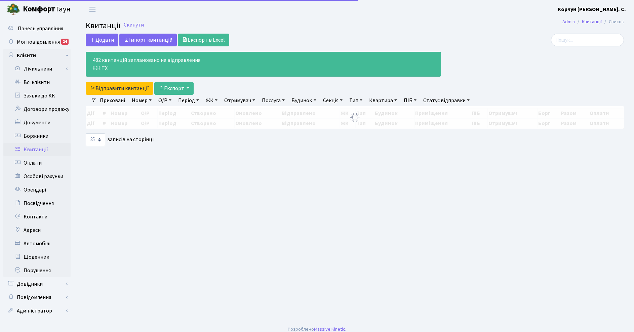
select select "25"
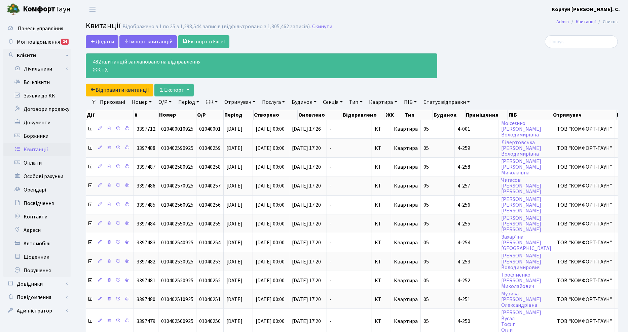
click at [594, 80] on div at bounding box center [532, 65] width 181 height 61
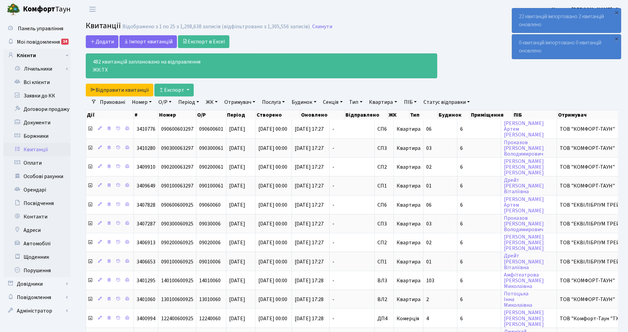
click at [35, 149] on link "Квитанції" at bounding box center [36, 149] width 67 height 13
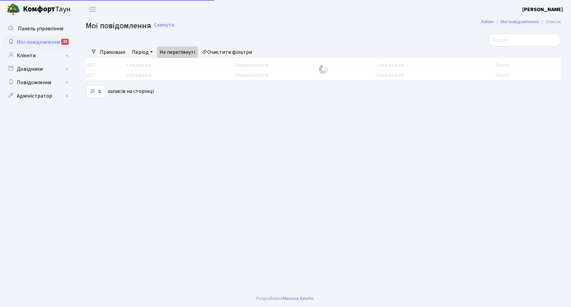
select select "25"
click at [22, 55] on link "Клієнти" at bounding box center [36, 55] width 67 height 13
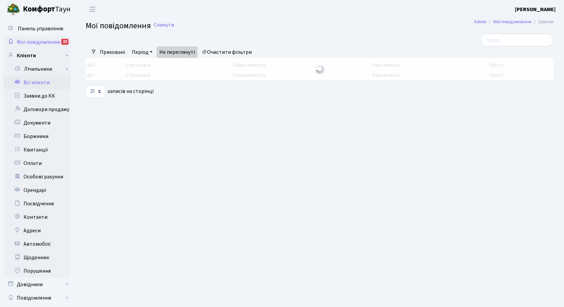
click at [32, 82] on link "Всі клієнти" at bounding box center [36, 82] width 67 height 13
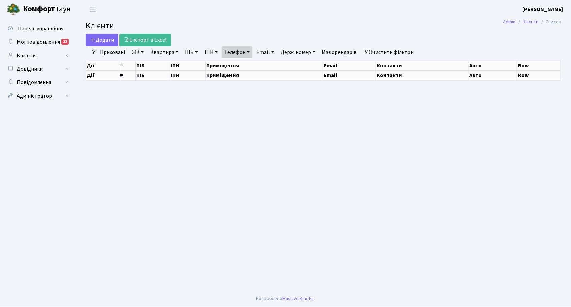
select select "25"
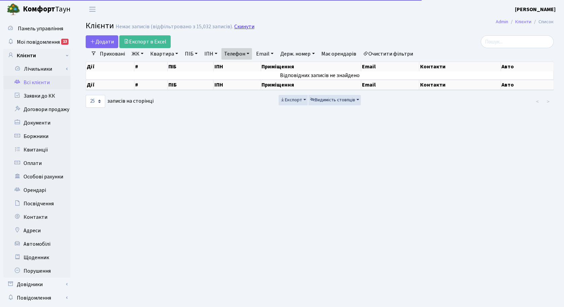
click at [241, 25] on link "Скинути" at bounding box center [244, 27] width 20 height 6
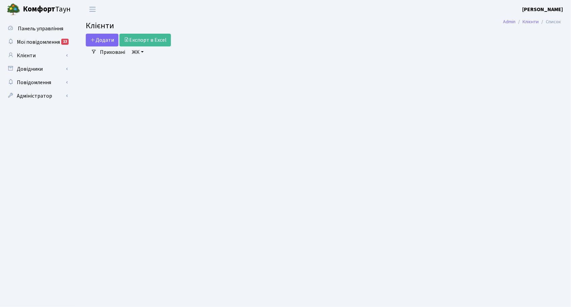
select select "25"
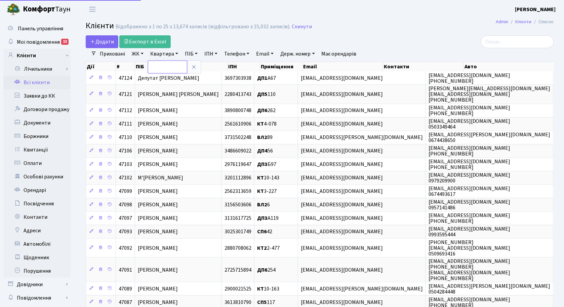
click at [161, 65] on input "text" at bounding box center [167, 67] width 39 height 13
type input "6"
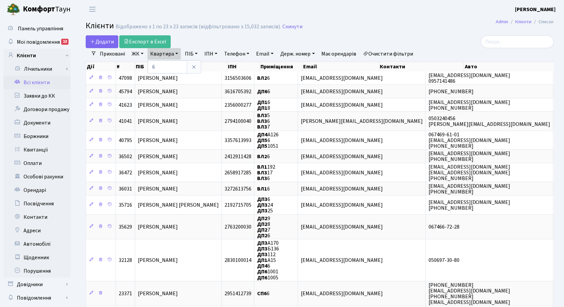
click at [135, 53] on link "ЖК" at bounding box center [137, 53] width 17 height 11
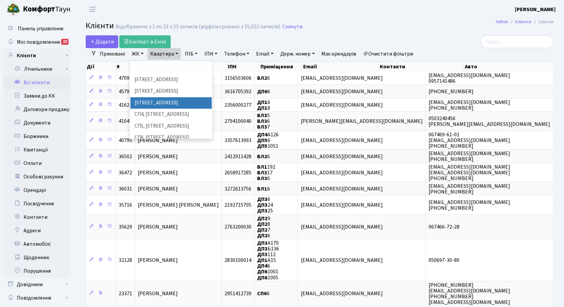
scroll to position [126, 0]
click at [166, 142] on li "ВЛ2, Голосіївський просп., 76" at bounding box center [171, 148] width 81 height 12
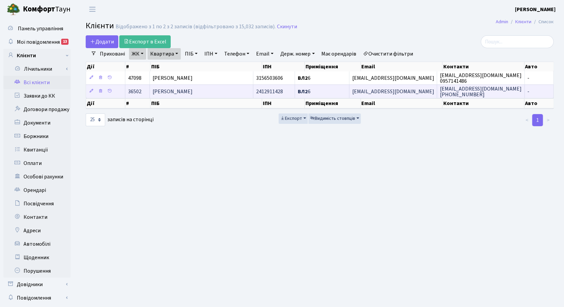
click at [185, 94] on span "[PERSON_NAME]" at bounding box center [173, 91] width 40 height 7
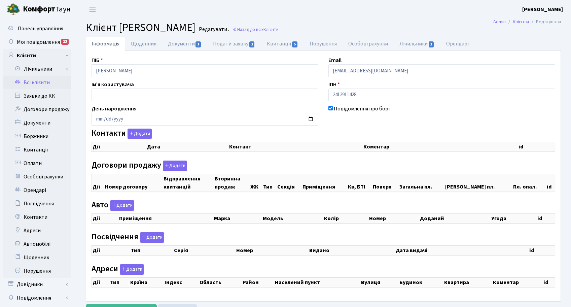
checkbox input "true"
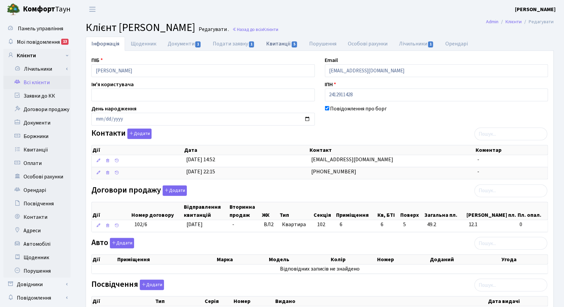
click at [278, 45] on link "Квитанції 5" at bounding box center [282, 44] width 43 height 14
select select "25"
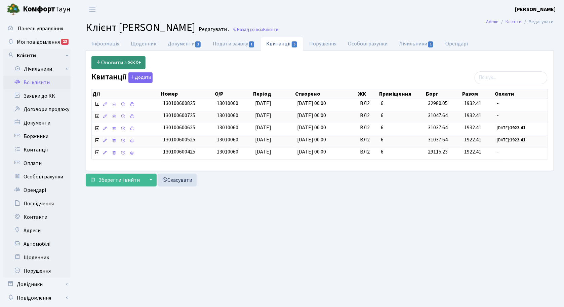
click at [113, 62] on link "Оновити з ЖКХ+" at bounding box center [118, 62] width 54 height 13
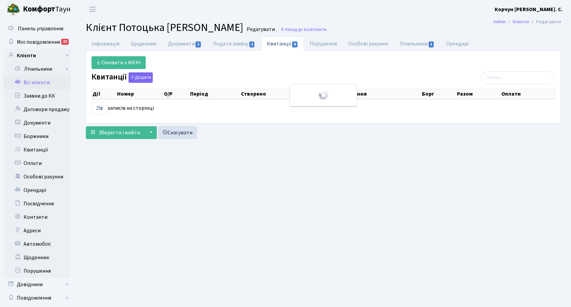
select select "25"
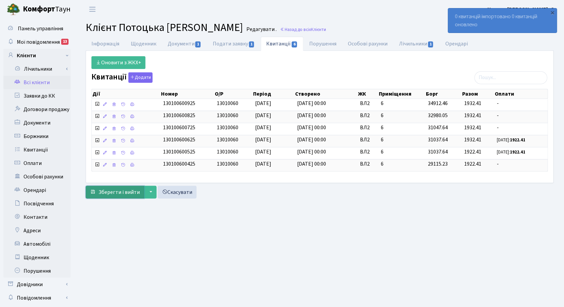
click at [110, 195] on span "Зберегти і вийти" at bounding box center [119, 191] width 41 height 7
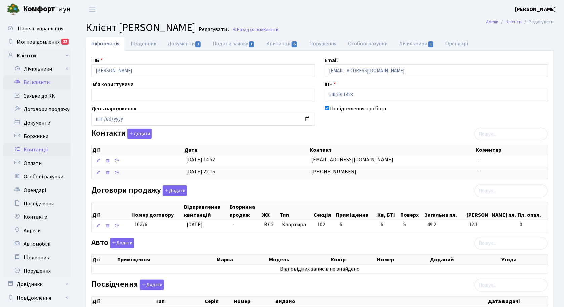
click at [33, 150] on link "Квитанції" at bounding box center [36, 149] width 67 height 13
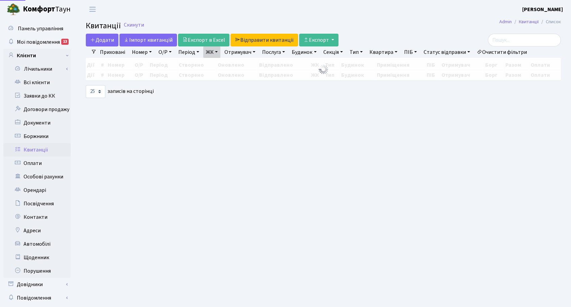
select select "25"
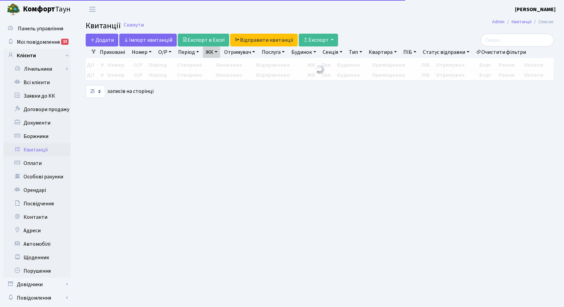
click at [216, 51] on link "ЖК" at bounding box center [211, 51] width 17 height 11
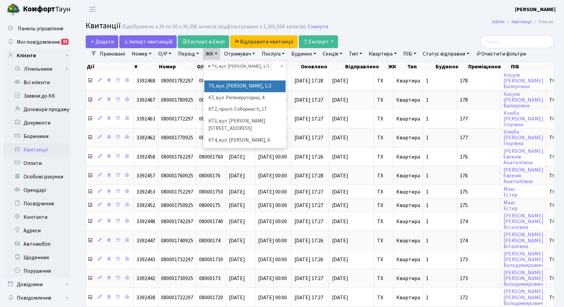
click at [209, 64] on span "×" at bounding box center [209, 66] width 2 height 7
select select
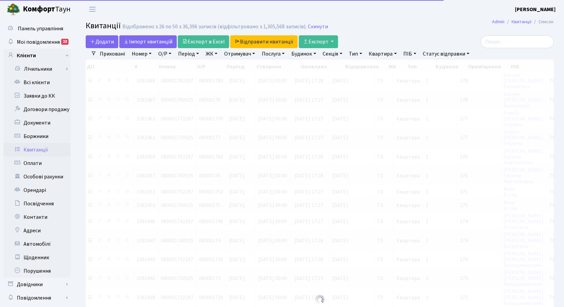
click at [216, 54] on link "ЖК" at bounding box center [211, 53] width 17 height 11
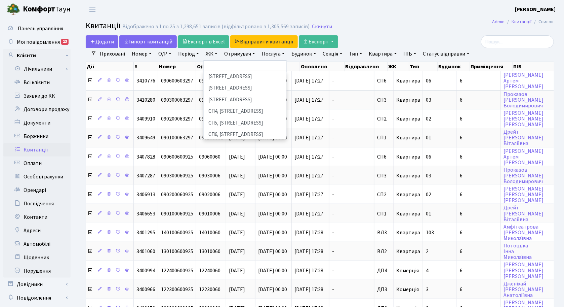
scroll to position [126, 0]
click at [223, 142] on li "ВЛ2, Голосіївський просп., 76" at bounding box center [244, 148] width 81 height 12
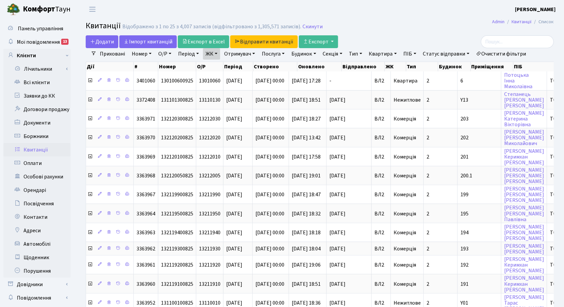
click at [392, 52] on link "Квартира" at bounding box center [383, 53] width 33 height 11
click at [391, 66] on input "text" at bounding box center [386, 67] width 39 height 13
type input "6"
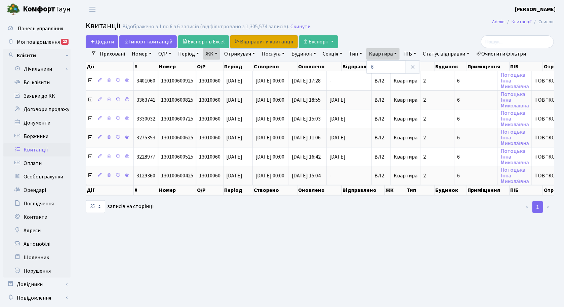
click at [255, 38] on link "Відправити квитанції" at bounding box center [264, 41] width 68 height 13
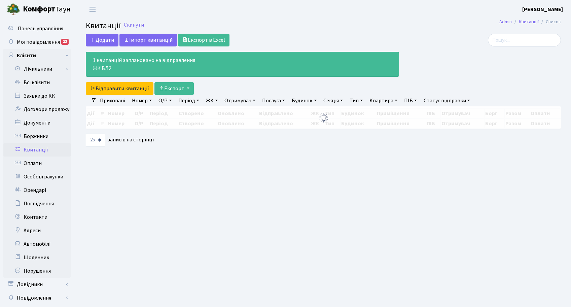
select select "25"
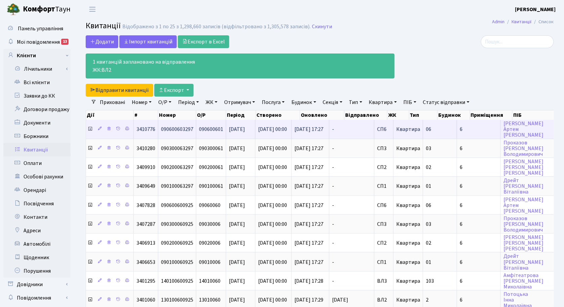
click at [91, 128] on icon at bounding box center [89, 128] width 5 height 5
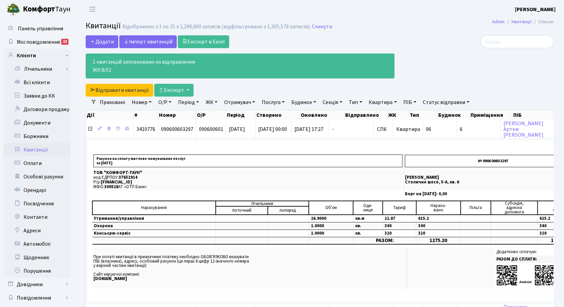
click at [530, 71] on div at bounding box center [479, 65] width 159 height 61
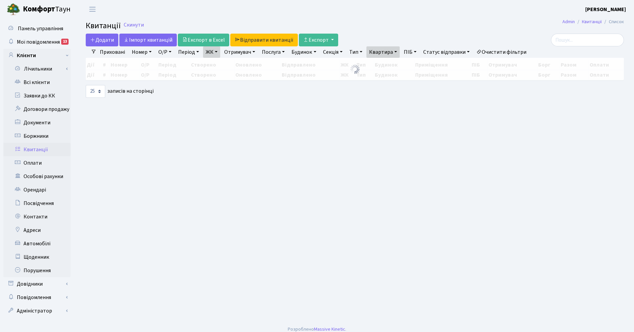
select select "25"
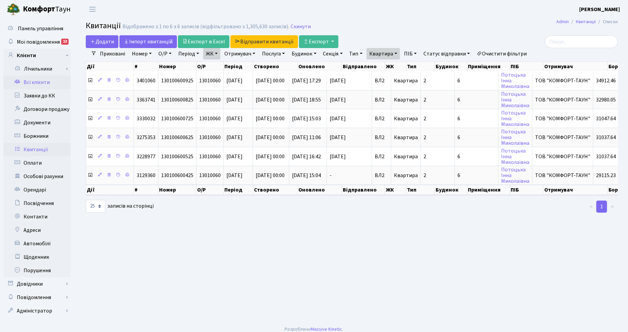
click at [45, 82] on link "Всі клієнти" at bounding box center [36, 82] width 67 height 13
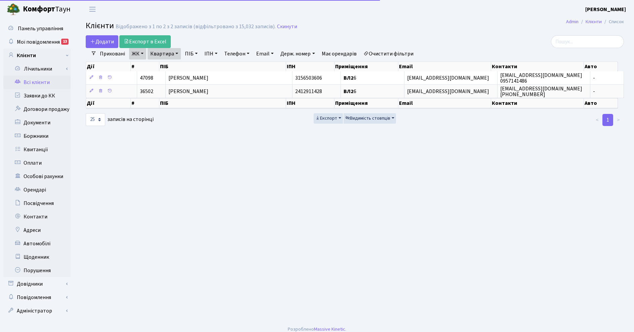
select select "25"
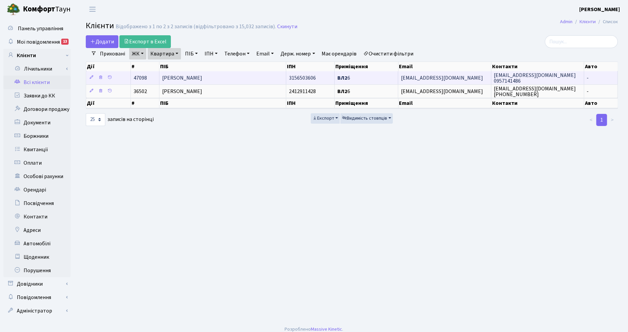
click at [202, 78] on span "[PERSON_NAME]" at bounding box center [182, 77] width 40 height 7
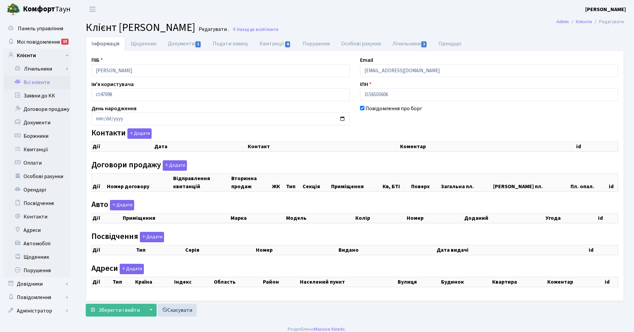
checkbox input "true"
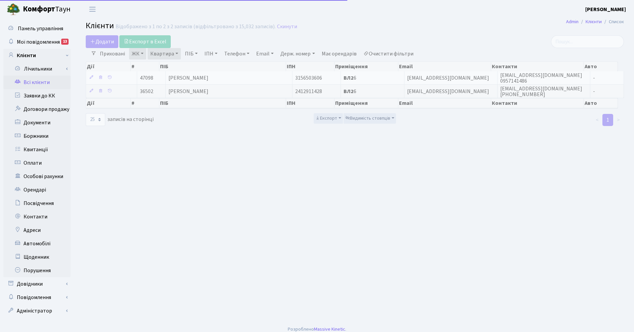
select select "25"
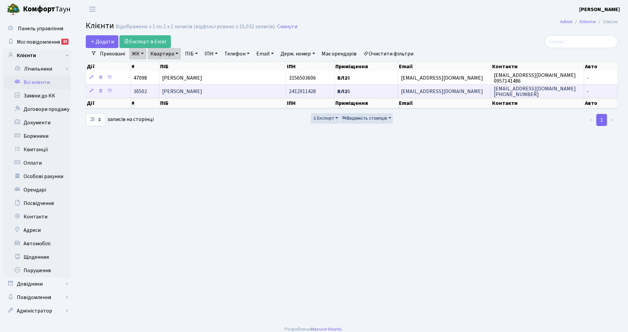
click at [226, 92] on td "[PERSON_NAME]" at bounding box center [222, 90] width 127 height 13
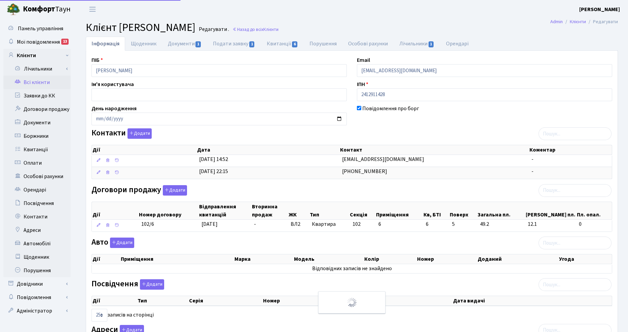
select select "25"
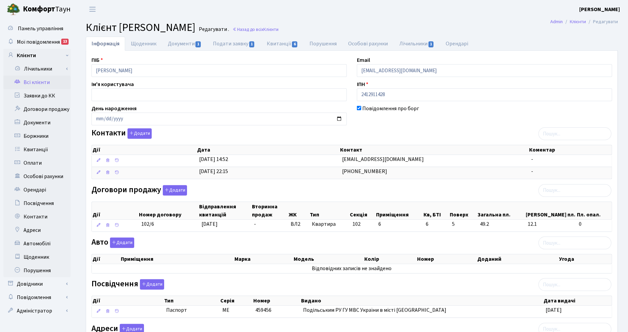
drag, startPoint x: 440, startPoint y: 134, endPoint x: 432, endPoint y: 133, distance: 8.1
click at [439, 134] on div "Контакти Додати Дії Дата Контакт Коментар Дії Дата Контакт Коментар" at bounding box center [351, 154] width 531 height 53
click at [232, 41] on link "Подати заявку 1" at bounding box center [233, 44] width 53 height 14
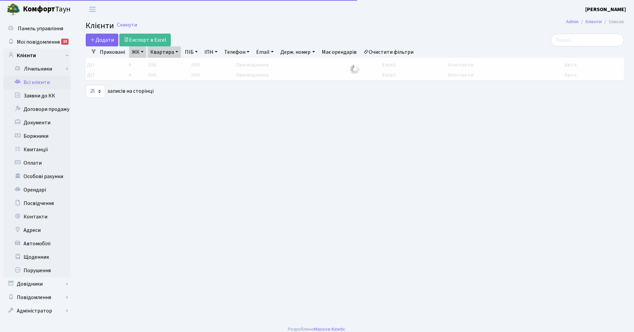
select select "25"
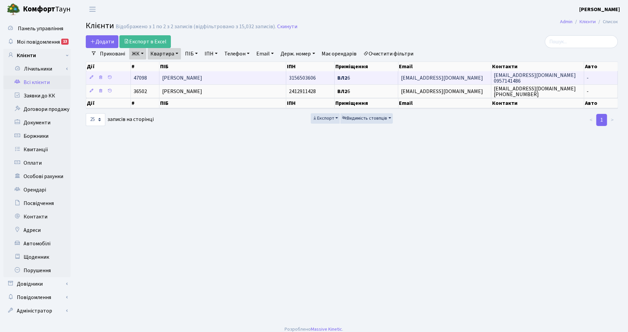
click at [202, 77] on span "[PERSON_NAME]" at bounding box center [182, 77] width 40 height 7
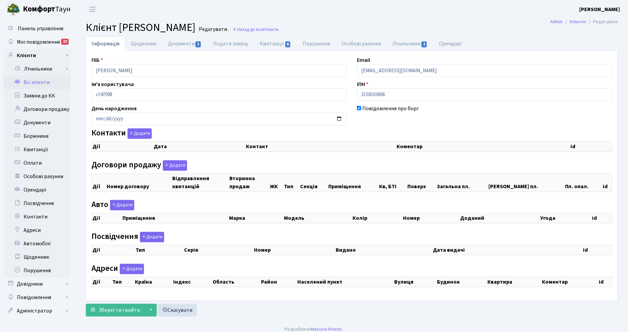
checkbox input "true"
select select "25"
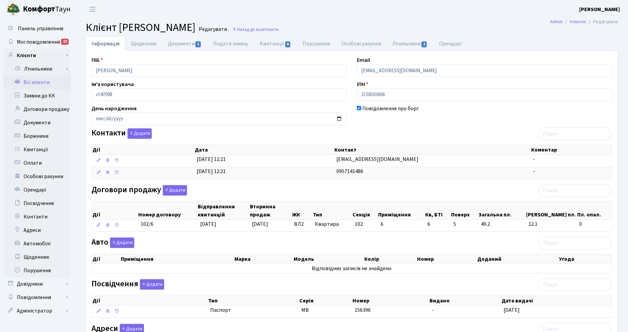
click at [388, 10] on header "[PERSON_NAME] [PERSON_NAME] Мій обліковий запис Вийти" at bounding box center [314, 9] width 628 height 18
click at [424, 22] on h2 "Клієнт [PERSON_NAME] . Назад до всіх Клієнти" at bounding box center [352, 27] width 532 height 13
click at [623, 115] on div "Інформація Щоденник Документи 1 Подати заявку Квитанції 6 Порушення Особові рах…" at bounding box center [352, 215] width 542 height 357
click at [431, 128] on div "ПІБ [PERSON_NAME] Email [EMAIL_ADDRESS][DOMAIN_NAME] Ім'я користувача ct47098 І…" at bounding box center [351, 212] width 531 height 312
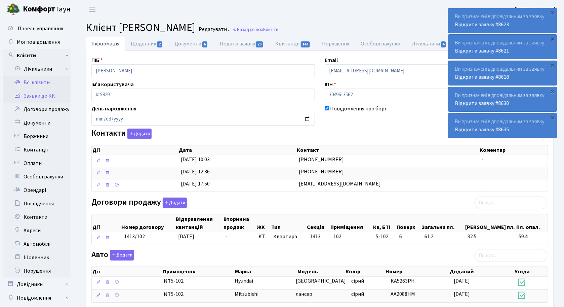
click at [31, 98] on link "Заявки до КК" at bounding box center [36, 95] width 67 height 13
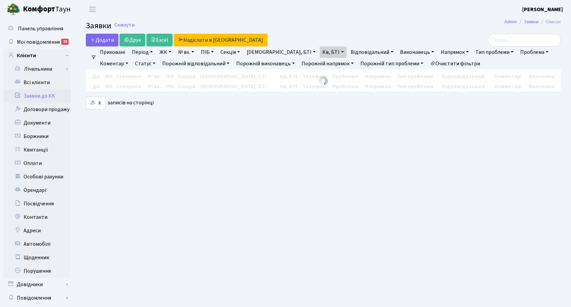
select select "25"
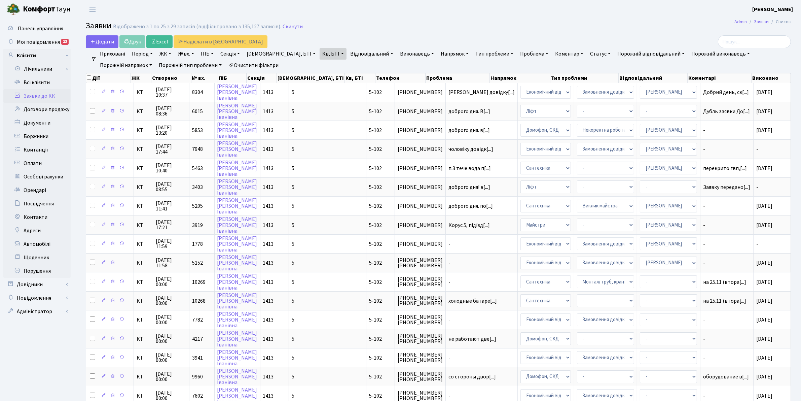
click at [34, 93] on link "Заявки до КК" at bounding box center [36, 95] width 67 height 13
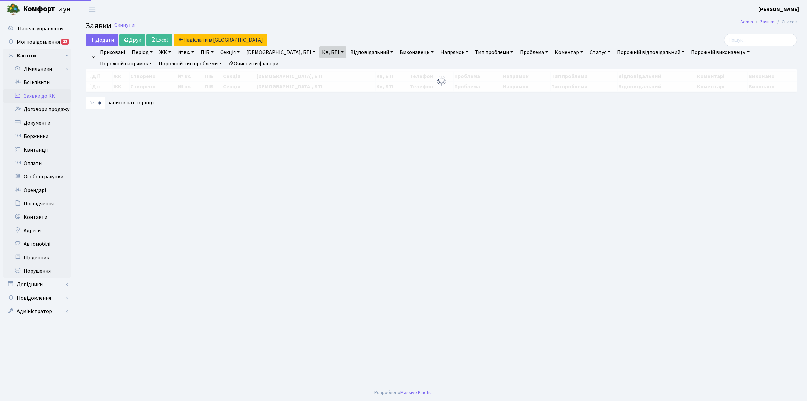
select select "25"
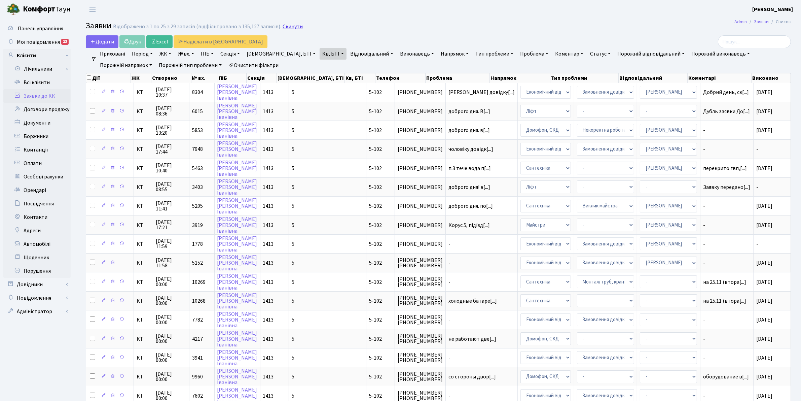
click at [288, 28] on link "Скинути" at bounding box center [293, 27] width 20 height 6
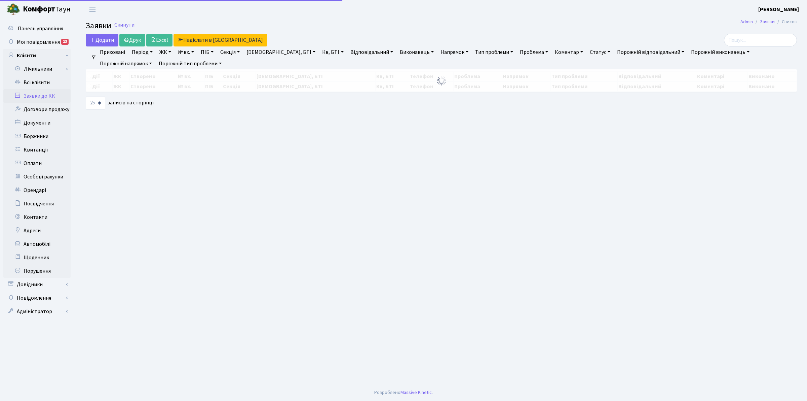
select select "25"
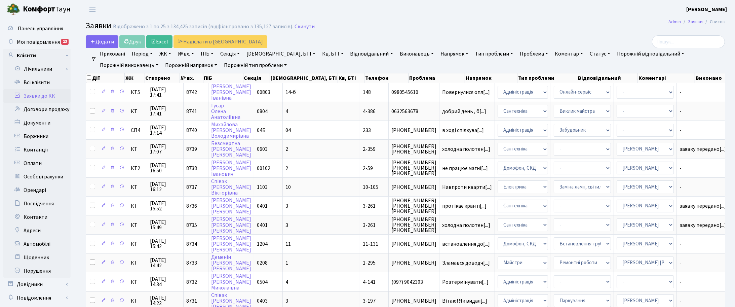
click at [393, 24] on h2 "Заявки Відображено з 1 по 25 з 134,425 записів (відфільтровано з 135,127 записі…" at bounding box center [405, 26] width 639 height 11
click at [449, 30] on h2 "Заявки Відображено з 1 по 25 з 134,425 записів (відфільтровано з 135,127 записі…" at bounding box center [405, 26] width 639 height 11
click at [408, 19] on main "Admin Заявки Список Заявки Відображено з 1 по 25 з 134,425 записів (відфільтров…" at bounding box center [406, 301] width 660 height 566
click at [381, 24] on h2 "Заявки Відображено з 1 по 25 з 134,425 записів (відфільтровано з 135,127 записі…" at bounding box center [405, 26] width 639 height 11
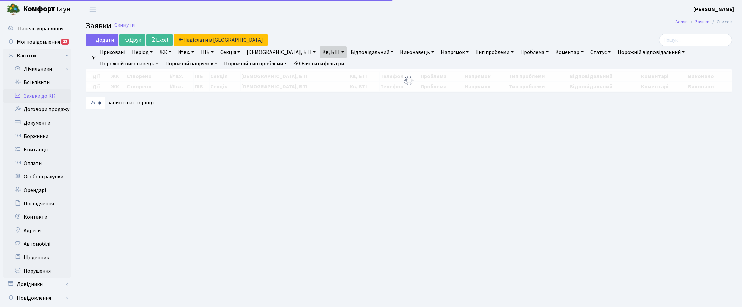
select select "25"
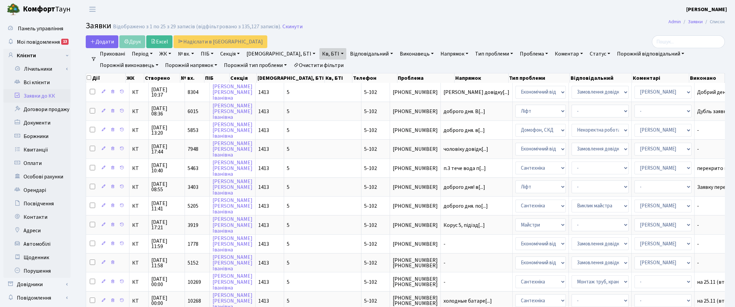
click at [329, 25] on h2 "Заявки Відображено з 1 по 25 з 29 записів (відфільтровано з 135,127 записів). С…" at bounding box center [405, 26] width 639 height 11
click at [285, 26] on link "Скинути" at bounding box center [293, 27] width 20 height 6
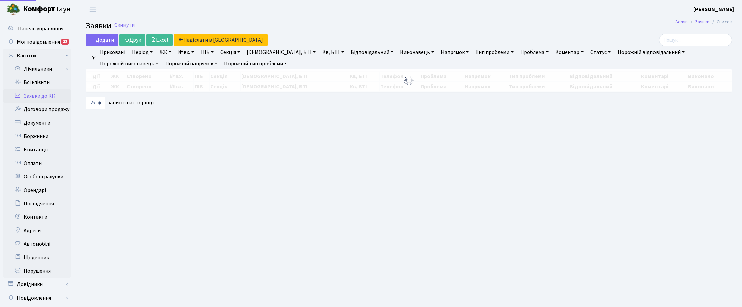
select select "25"
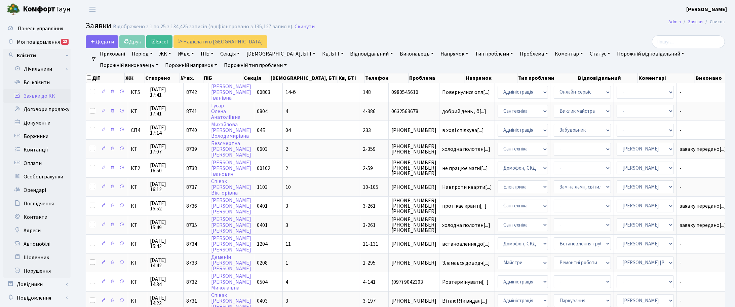
click at [587, 51] on link "Статус" at bounding box center [600, 53] width 26 height 11
click at [588, 93] on link "Не виконано" at bounding box center [614, 94] width 53 height 10
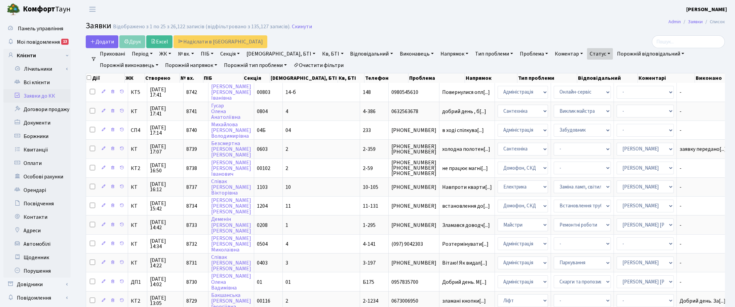
click at [438, 56] on link "Напрямок" at bounding box center [454, 53] width 33 height 11
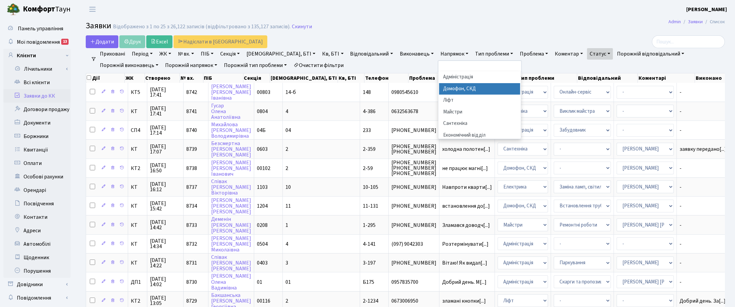
click at [439, 85] on li "Домофон, СКД" at bounding box center [479, 89] width 81 height 12
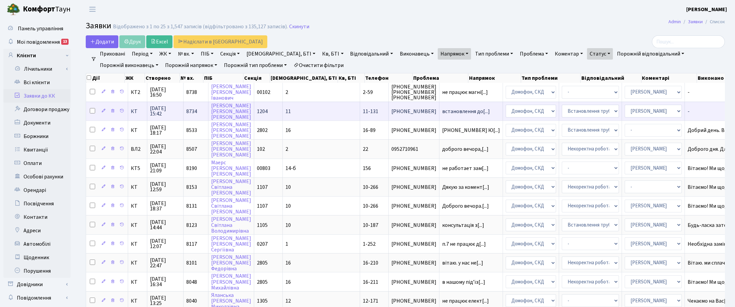
click at [91, 112] on input "checkbox" at bounding box center [92, 110] width 5 height 5
checkbox input "true"
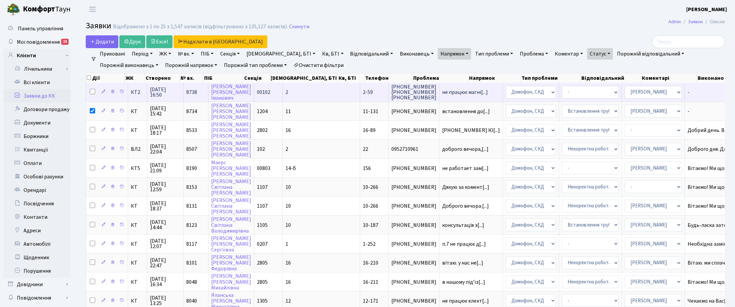
click at [91, 92] on input "checkbox" at bounding box center [92, 91] width 5 height 5
checkbox input "true"
click at [157, 91] on span "06.10.2025 16:50" at bounding box center [165, 92] width 31 height 11
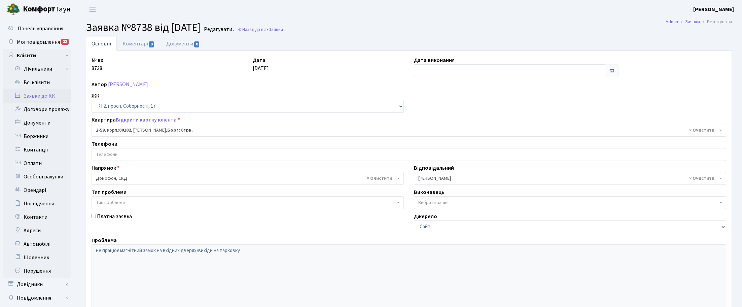
select select "15107"
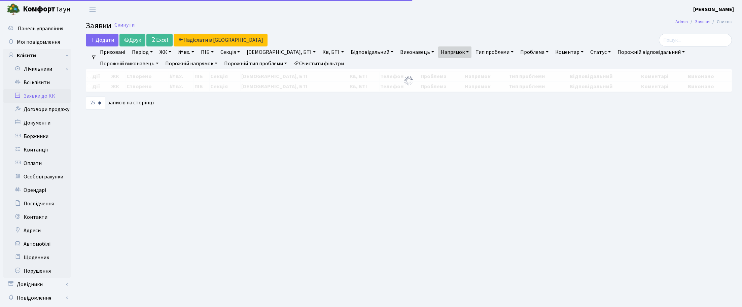
select select "25"
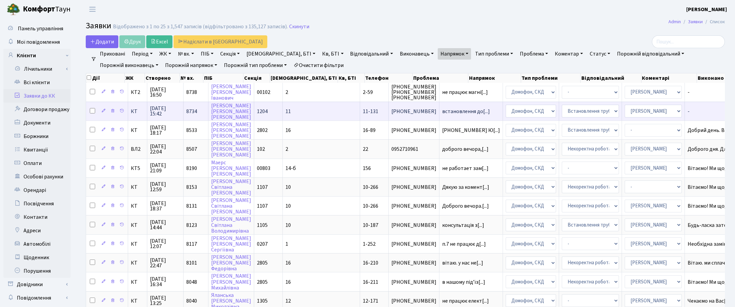
click at [160, 109] on span "[DATE] 15:42" at bounding box center [165, 111] width 31 height 11
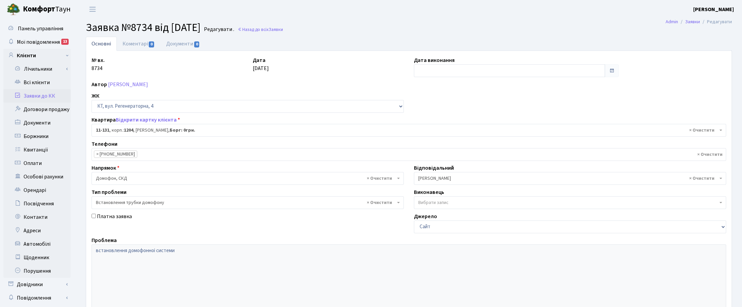
select select "7004"
select select "5"
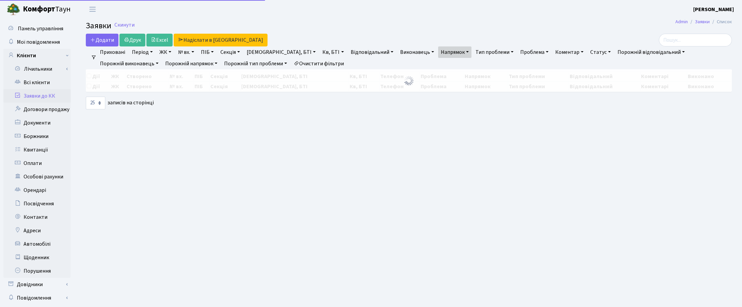
select select "25"
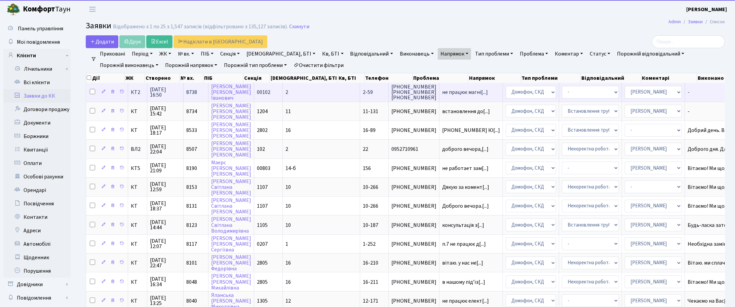
click at [92, 92] on input "checkbox" at bounding box center [92, 91] width 5 height 5
checkbox input "true"
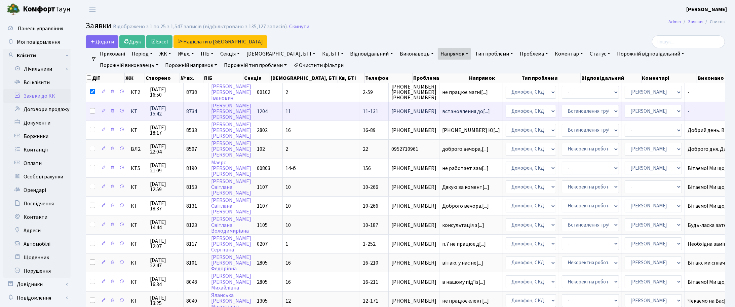
click at [93, 109] on input "checkbox" at bounding box center [92, 110] width 5 height 5
checkbox input "true"
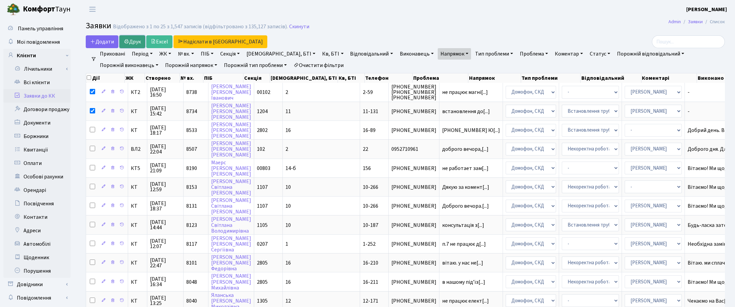
click at [133, 43] on link "Друк" at bounding box center [132, 41] width 26 height 13
click at [88, 77] on input "checkbox" at bounding box center [89, 77] width 4 height 4
checkbox input "true"
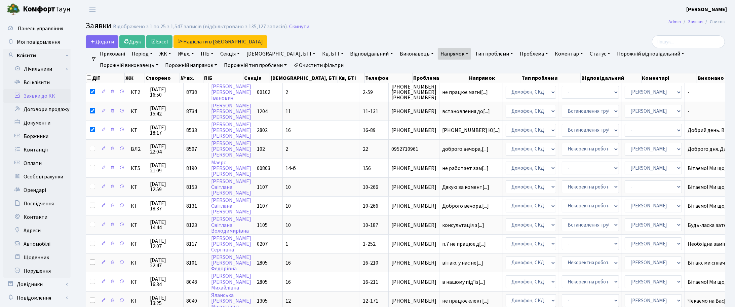
checkbox input "true"
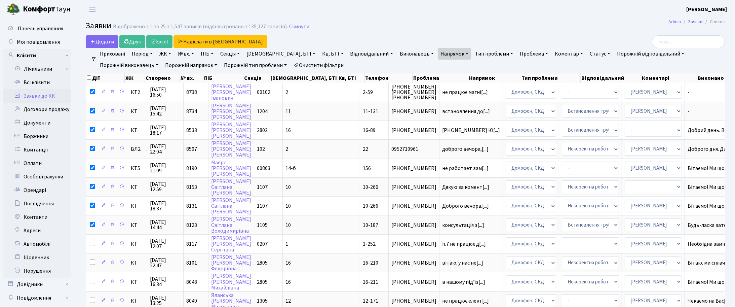
checkbox input "true"
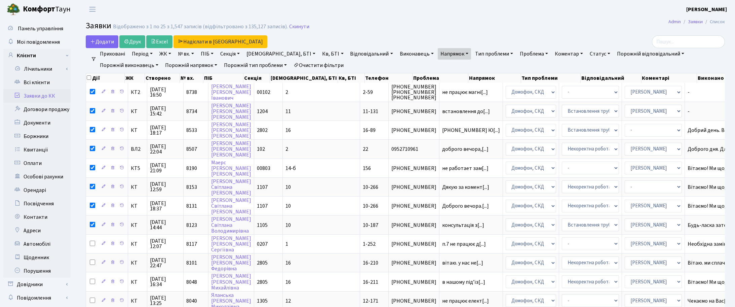
checkbox input "true"
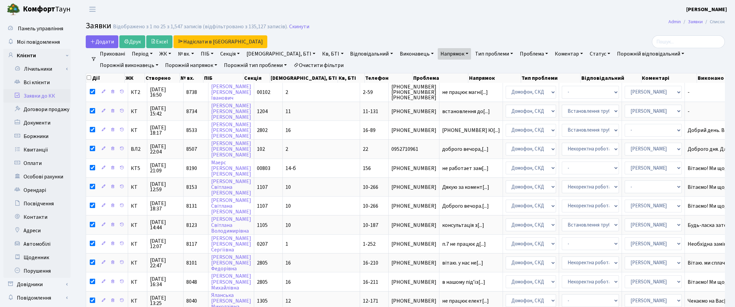
checkbox input "true"
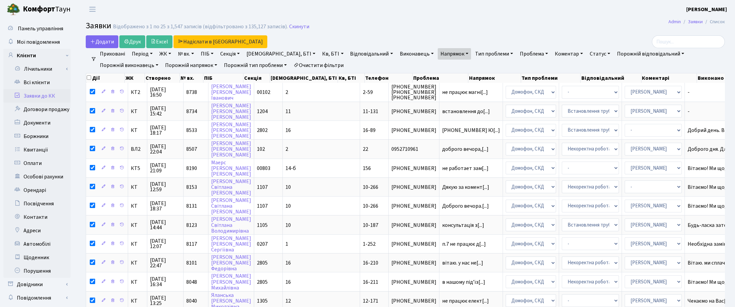
checkbox input "true"
click at [89, 78] on input "checkbox" at bounding box center [89, 77] width 4 height 4
checkbox input "false"
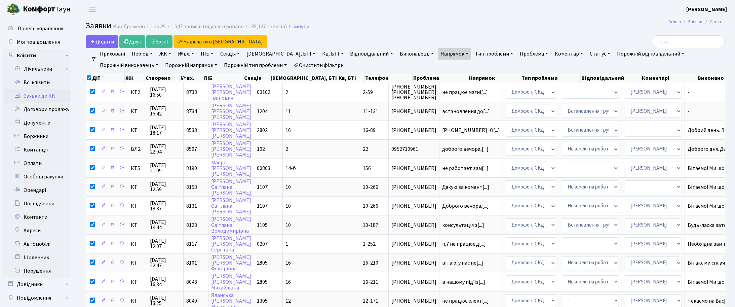
checkbox input "false"
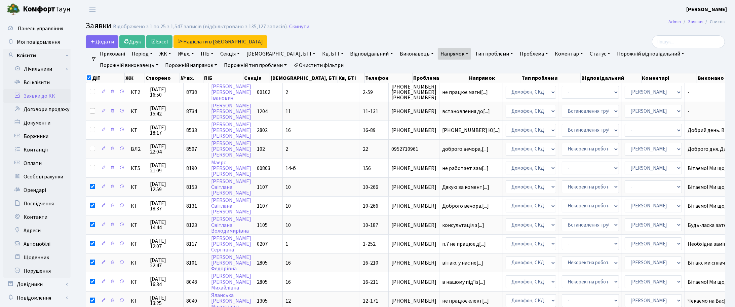
checkbox input "false"
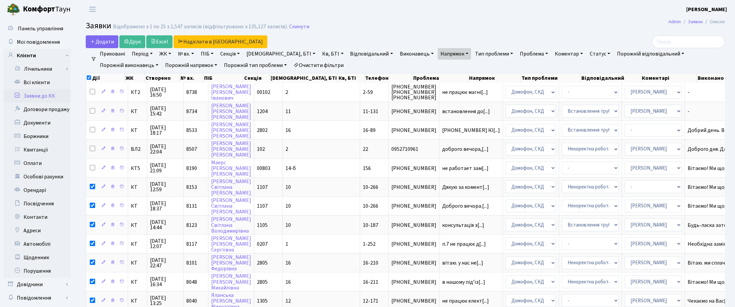
checkbox input "false"
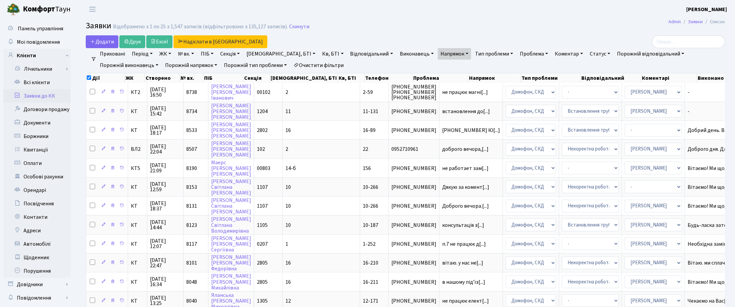
checkbox input "false"
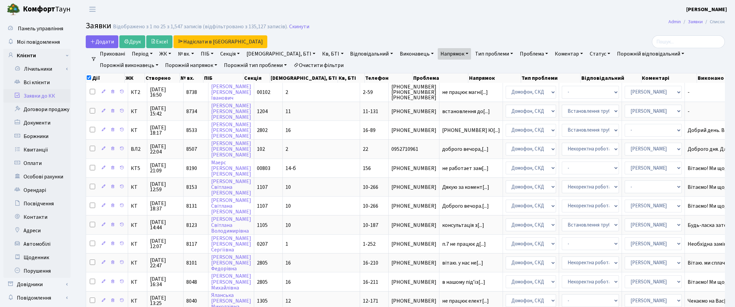
checkbox input "false"
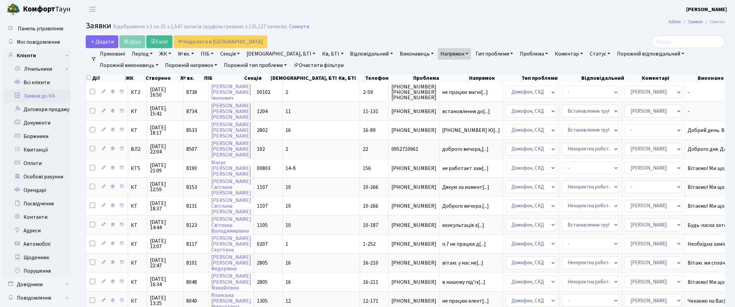
click at [438, 53] on link "Напрямок" at bounding box center [454, 53] width 33 height 11
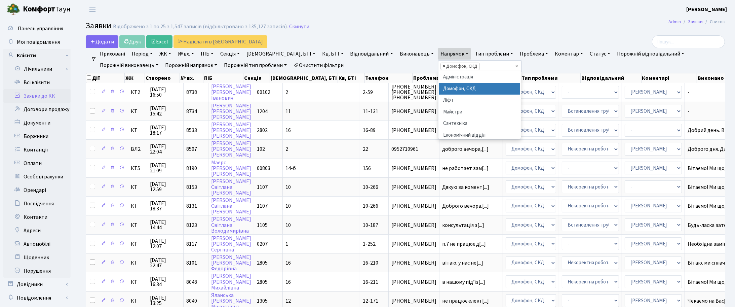
click at [443, 67] on span "×" at bounding box center [444, 66] width 2 height 7
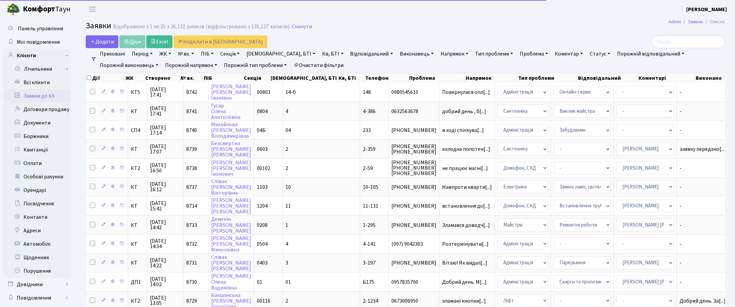
click at [438, 55] on link "Напрямок" at bounding box center [454, 53] width 33 height 11
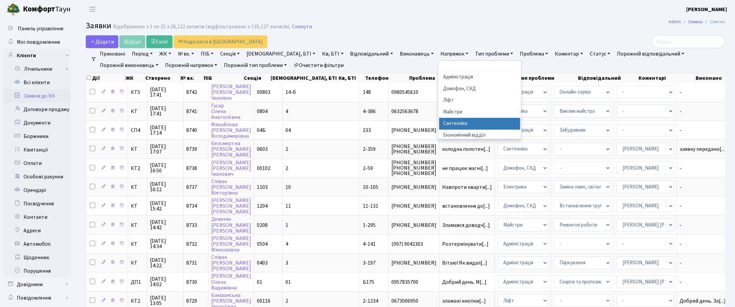
scroll to position [42, 0]
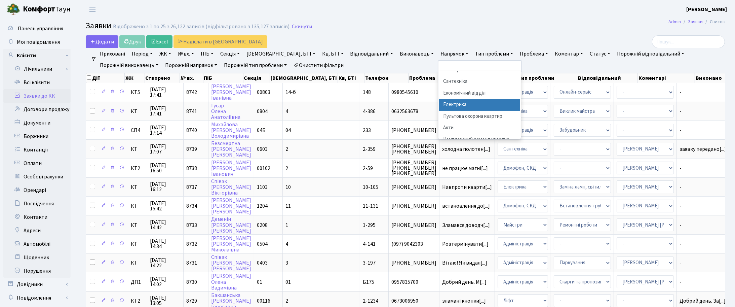
click at [439, 106] on li "Електрика" at bounding box center [479, 105] width 81 height 12
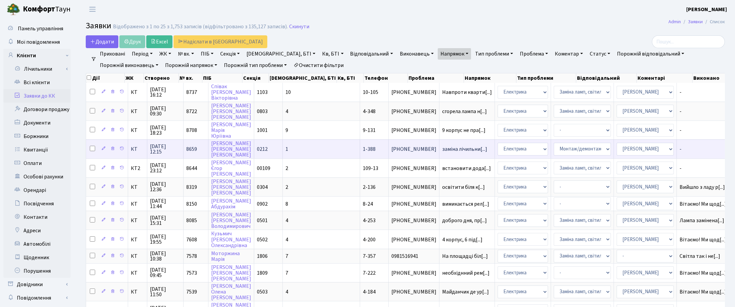
click at [163, 146] on span "03.10.2025 12:15" at bounding box center [165, 149] width 31 height 11
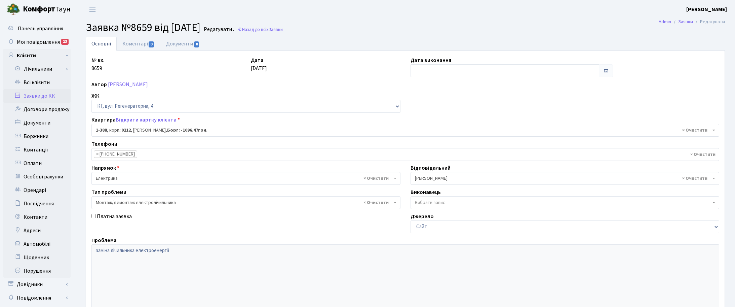
select select "440"
select select "11"
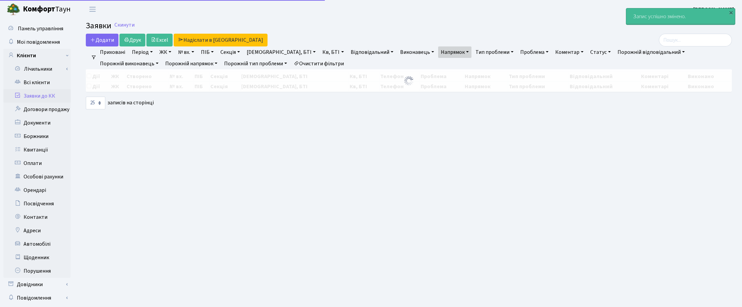
select select "25"
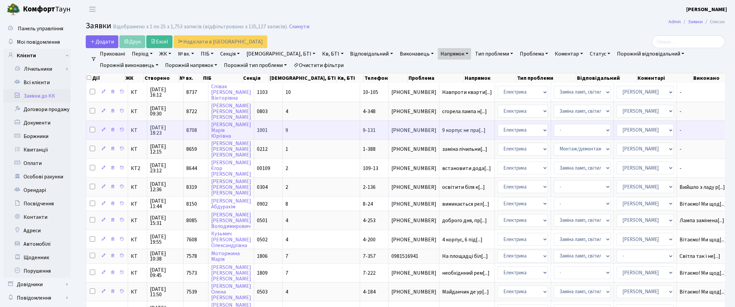
click at [155, 125] on span "05.10.2025 18:23" at bounding box center [165, 130] width 31 height 11
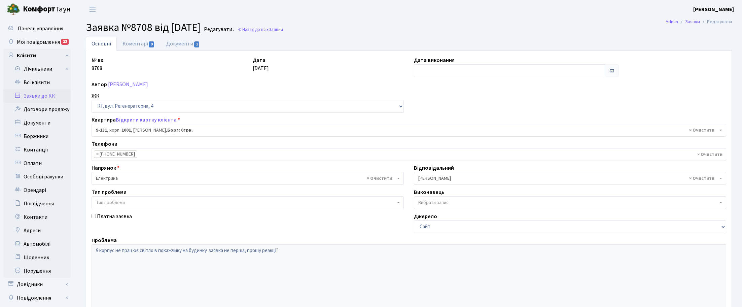
select select "6481"
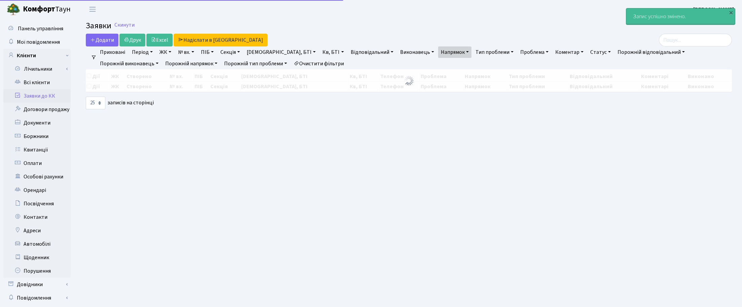
select select "25"
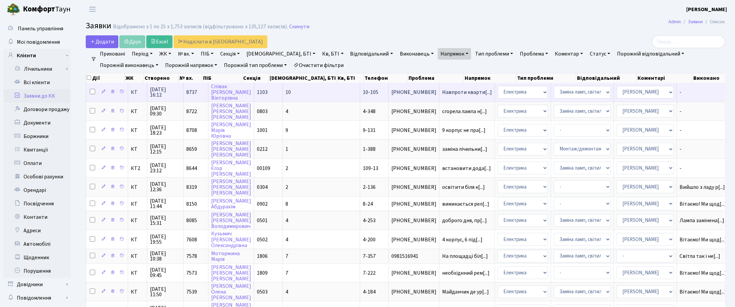
click at [92, 91] on input "checkbox" at bounding box center [92, 91] width 5 height 5
checkbox input "true"
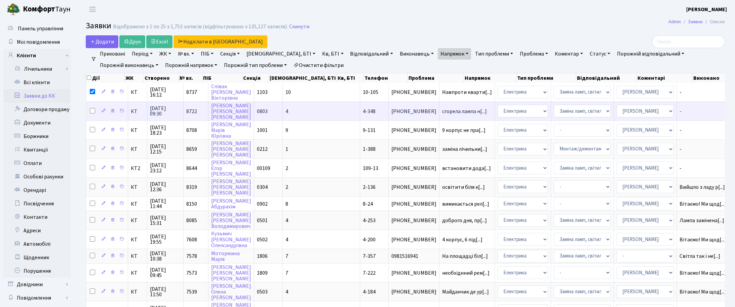
click at [95, 113] on input "checkbox" at bounding box center [92, 110] width 5 height 5
checkbox input "true"
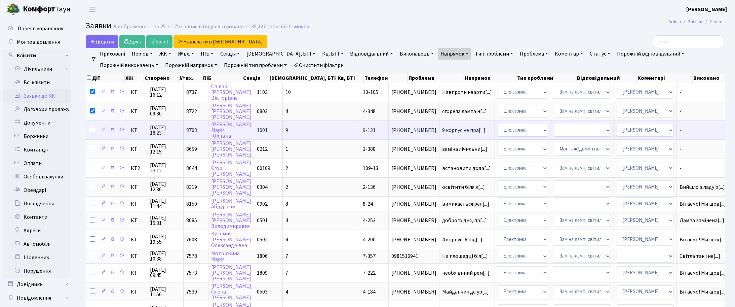
click at [94, 127] on input "checkbox" at bounding box center [92, 129] width 5 height 5
checkbox input "true"
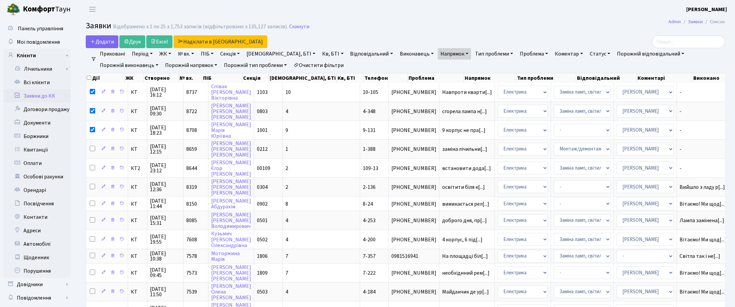
click at [438, 56] on link "Напрямок" at bounding box center [454, 53] width 33 height 11
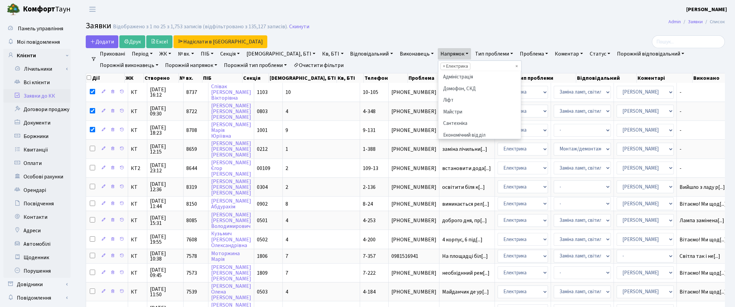
scroll to position [46, 0]
click at [438, 56] on link "Напрямок" at bounding box center [454, 53] width 33 height 11
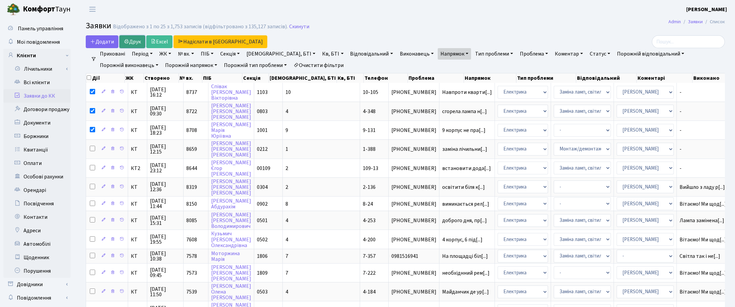
click at [140, 38] on link "Друк" at bounding box center [132, 41] width 26 height 13
click at [88, 78] on input "checkbox" at bounding box center [89, 77] width 4 height 4
checkbox input "true"
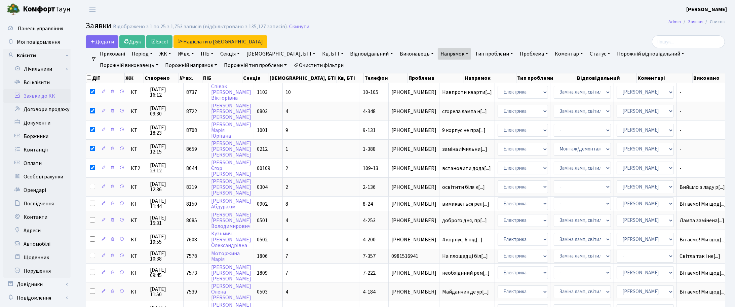
checkbox input "true"
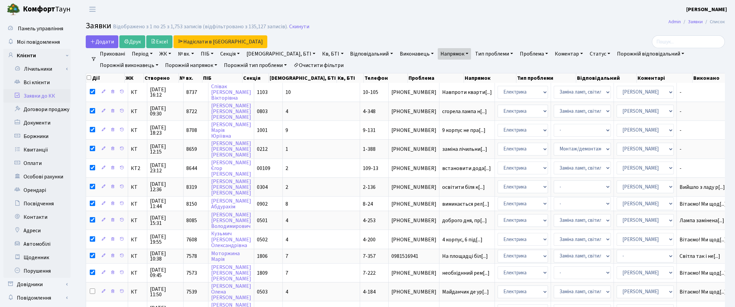
checkbox input "true"
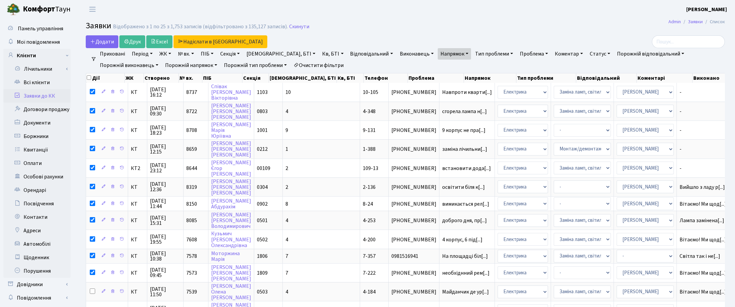
checkbox input "true"
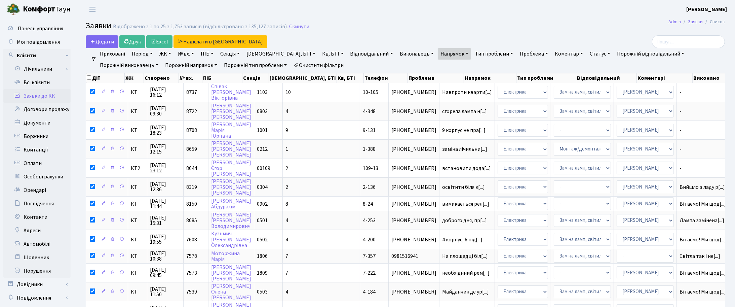
checkbox input "true"
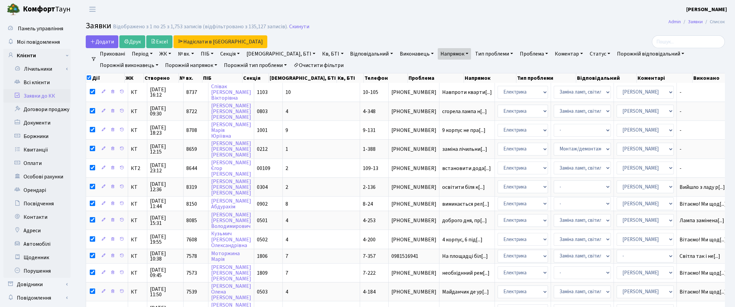
checkbox input "true"
click at [88, 78] on input "checkbox" at bounding box center [89, 77] width 4 height 4
checkbox input "false"
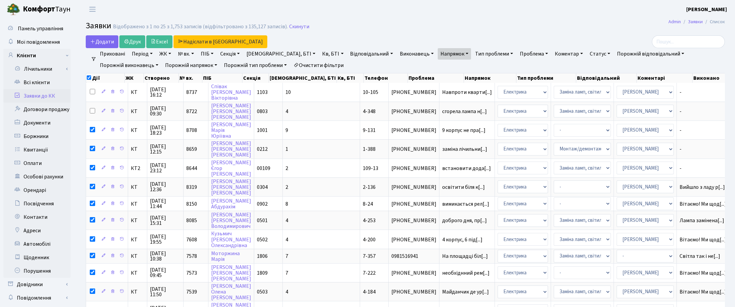
checkbox input "false"
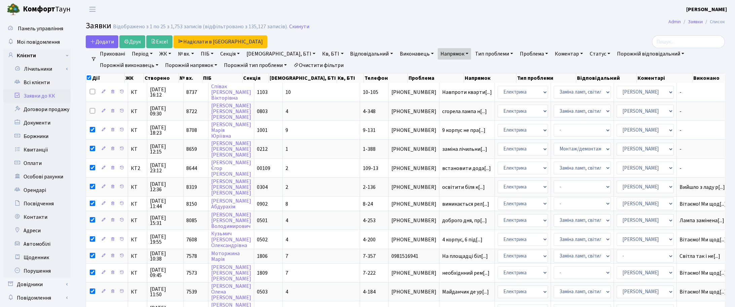
checkbox input "false"
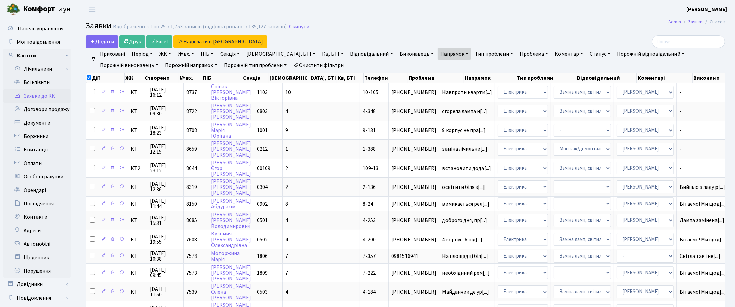
checkbox input "false"
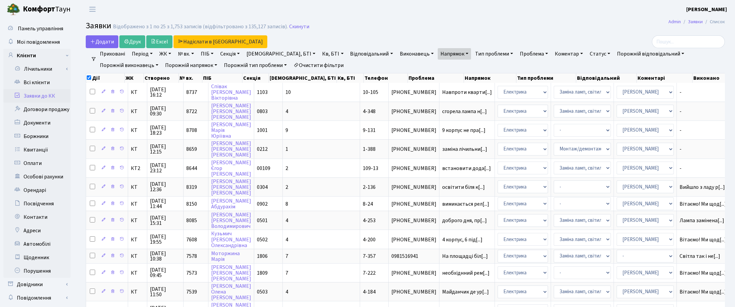
checkbox input "false"
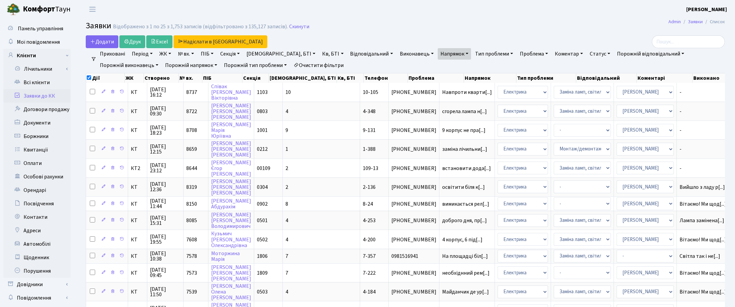
checkbox input "false"
click at [424, 30] on h2 "Заявки Відображено з 1 по 25 з 1,753 записів (відфільтровано з 135,127 записів)…" at bounding box center [405, 26] width 639 height 11
